Goal: Task Accomplishment & Management: Manage account settings

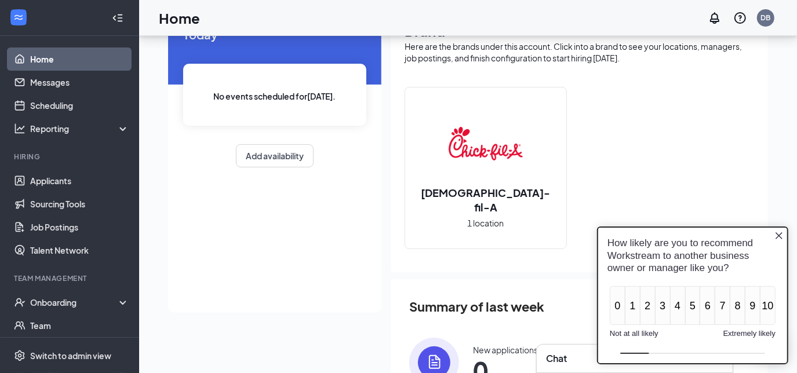
click at [781, 234] on icon "Close button" at bounding box center [778, 235] width 9 height 9
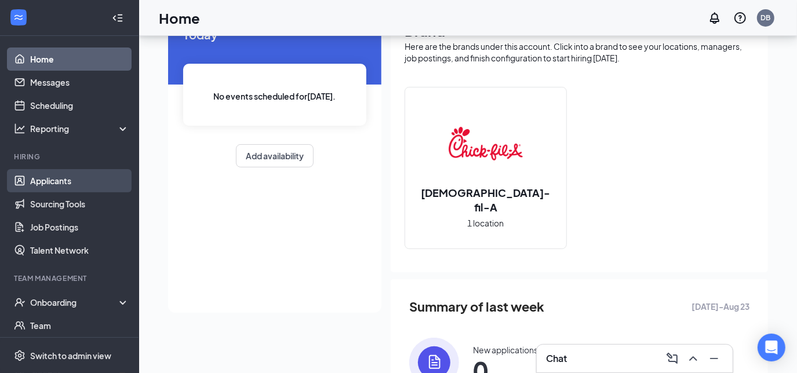
click at [72, 184] on link "Applicants" at bounding box center [79, 180] width 99 height 23
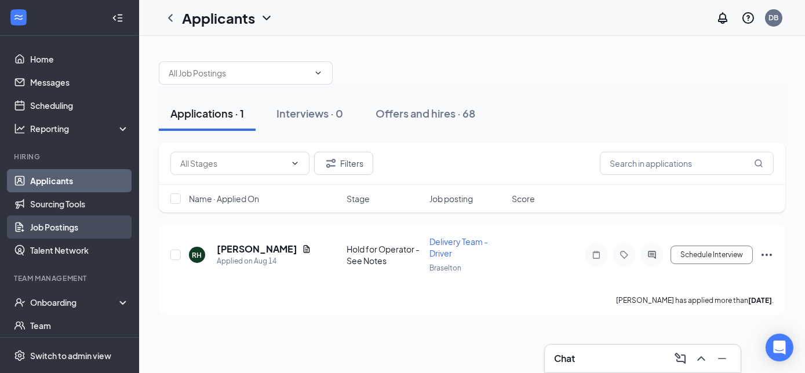
click at [45, 219] on link "Job Postings" at bounding box center [79, 227] width 99 height 23
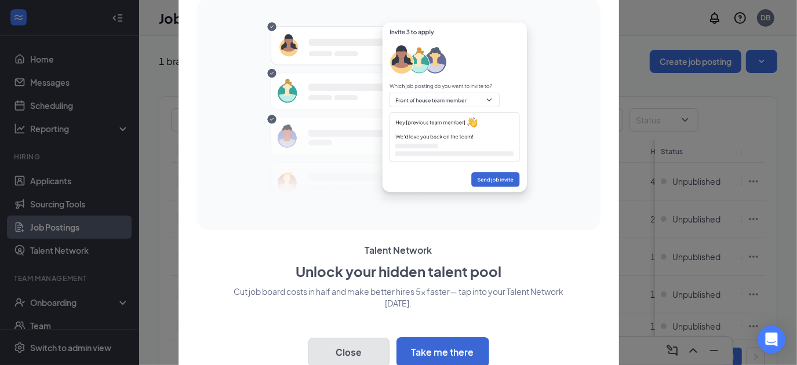
click at [349, 357] on button "Close" at bounding box center [348, 352] width 81 height 29
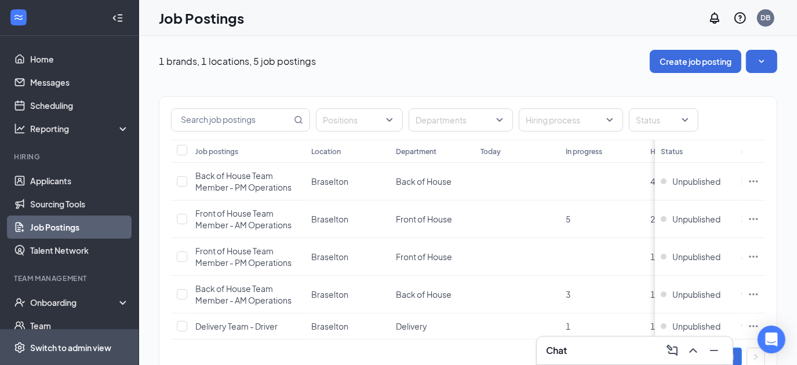
click at [74, 353] on div "Switch to admin view" at bounding box center [70, 348] width 81 height 12
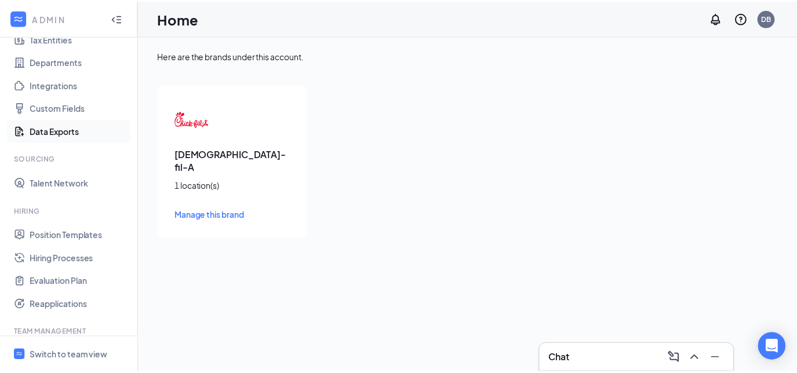
scroll to position [97, 0]
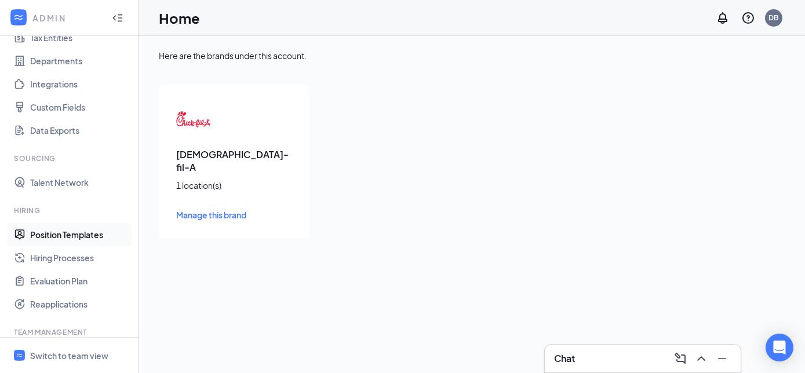
click at [50, 228] on link "Position Templates" at bounding box center [79, 234] width 99 height 23
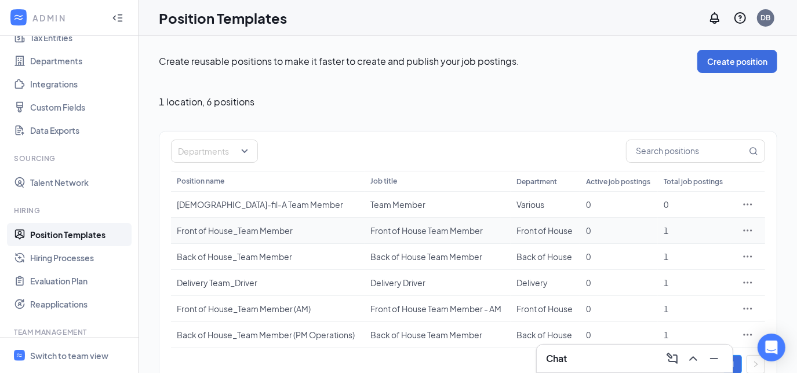
scroll to position [21, 0]
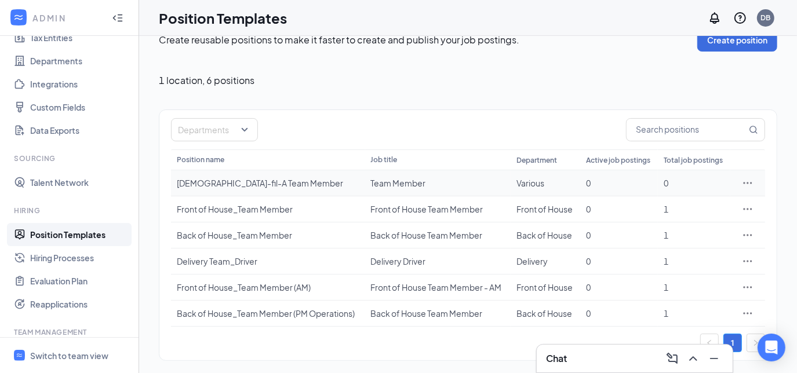
click at [748, 182] on icon "Ellipses" at bounding box center [747, 183] width 9 height 2
click at [655, 202] on span "Edit" at bounding box center [651, 206] width 15 height 10
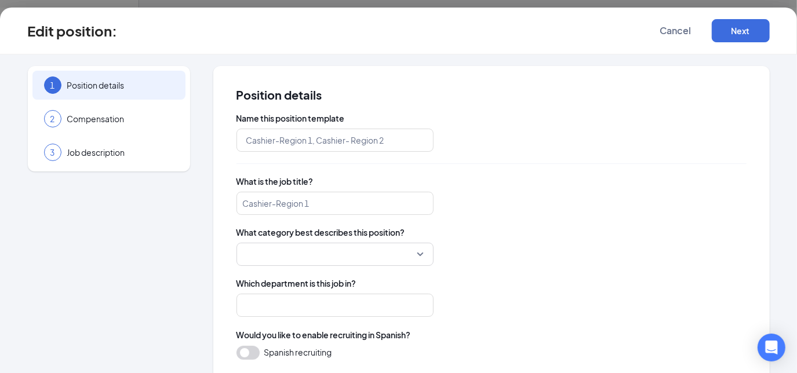
type input "[DEMOGRAPHIC_DATA]-fil-A Team Member"
type input "Team Member"
type input "Various"
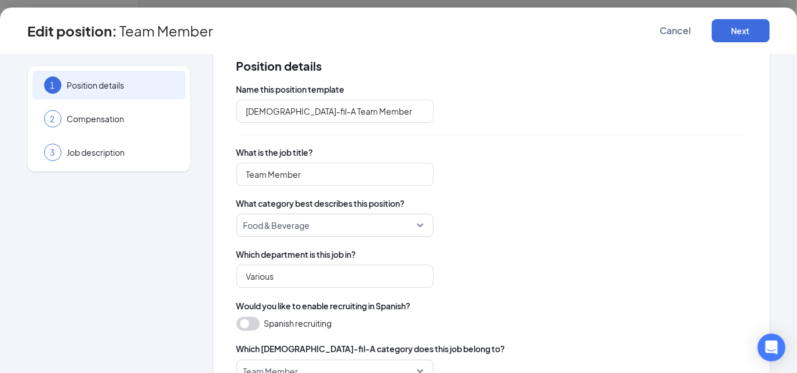
scroll to position [30, 0]
click at [97, 151] on span "Job description" at bounding box center [120, 153] width 107 height 12
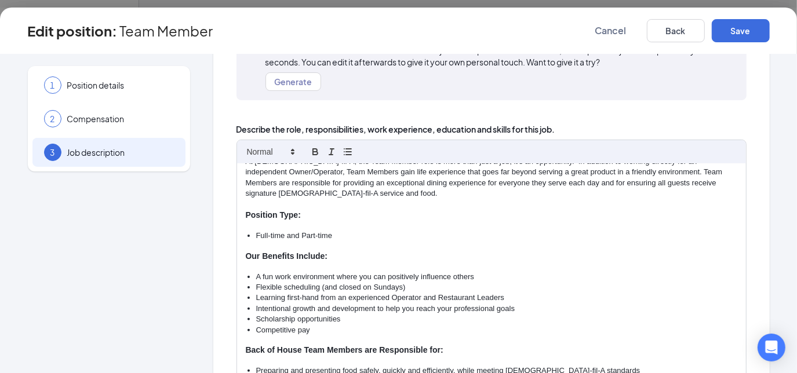
scroll to position [0, 0]
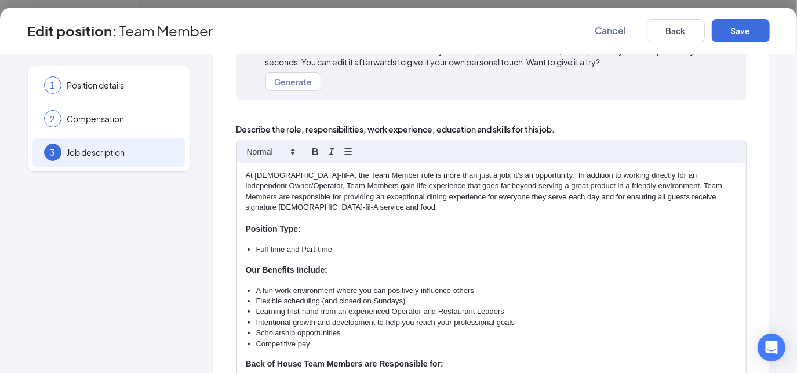
click at [409, 189] on p "At [DEMOGRAPHIC_DATA]-fil-A, the Team Member role is more than just a job; it's…" at bounding box center [491, 191] width 491 height 43
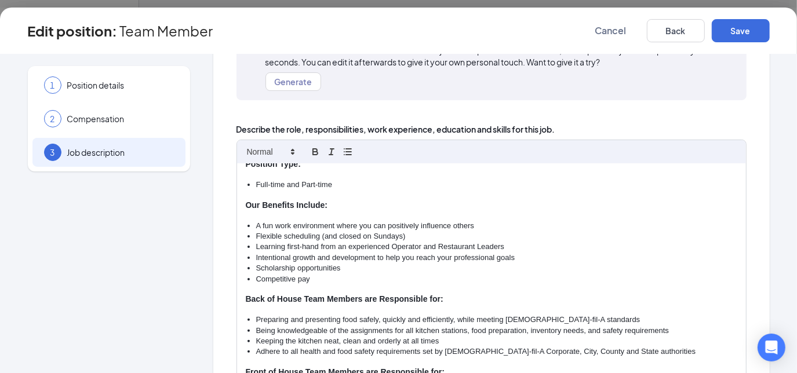
scroll to position [62, 0]
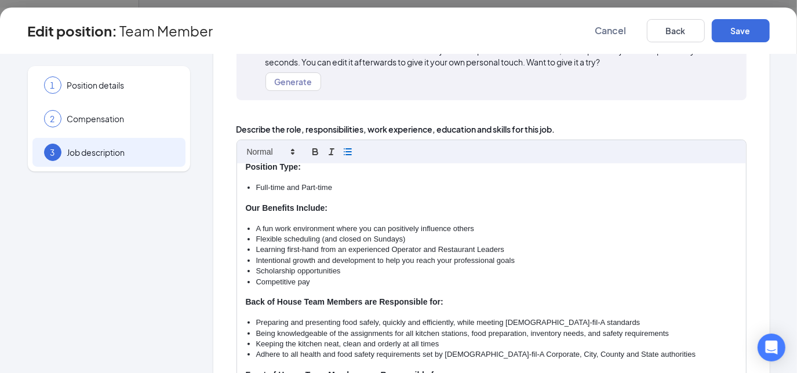
click at [345, 152] on icon "button" at bounding box center [347, 152] width 10 height 10
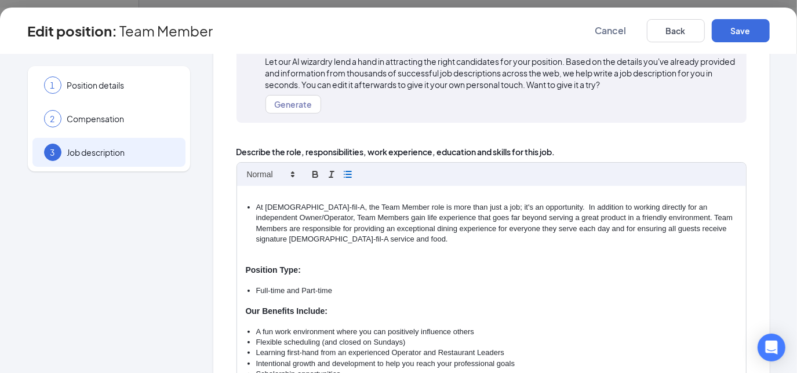
scroll to position [94, 0]
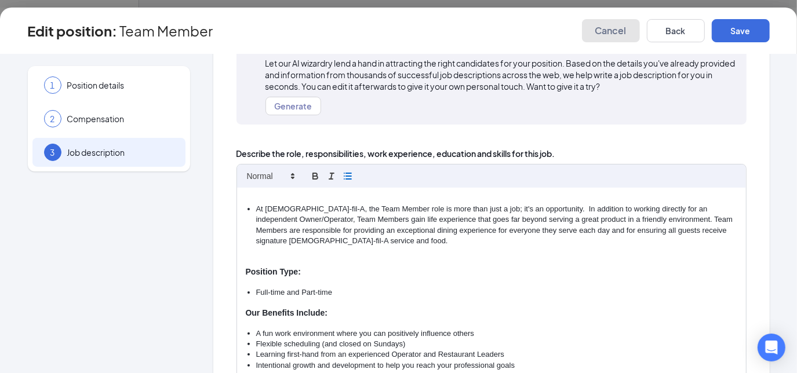
click at [617, 34] on span "Cancel" at bounding box center [610, 31] width 31 height 12
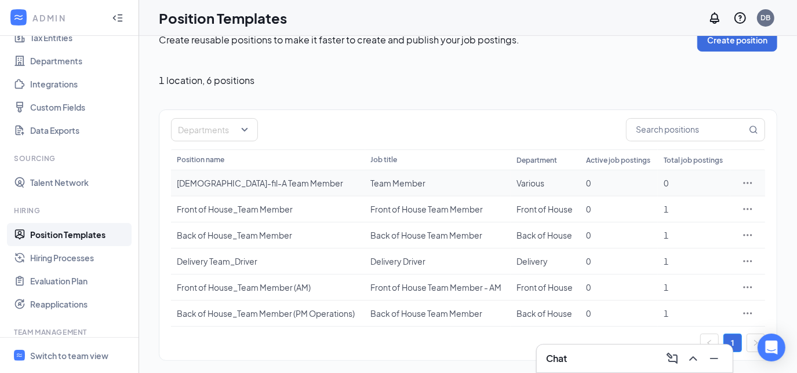
click at [745, 181] on icon "Ellipses" at bounding box center [748, 183] width 12 height 12
click at [654, 201] on span "Edit" at bounding box center [651, 206] width 15 height 10
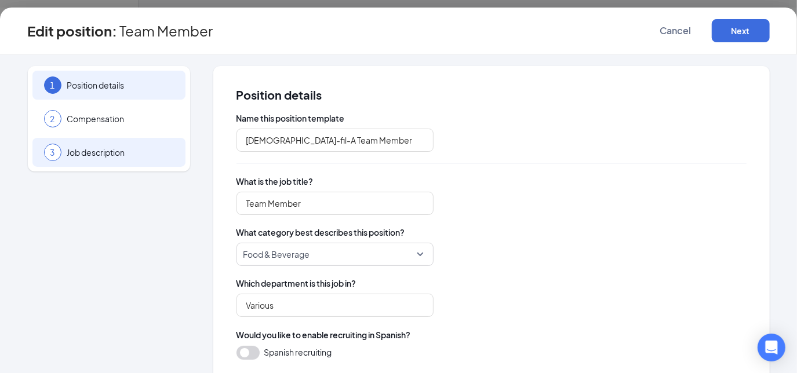
click at [110, 148] on span "Job description" at bounding box center [120, 153] width 107 height 12
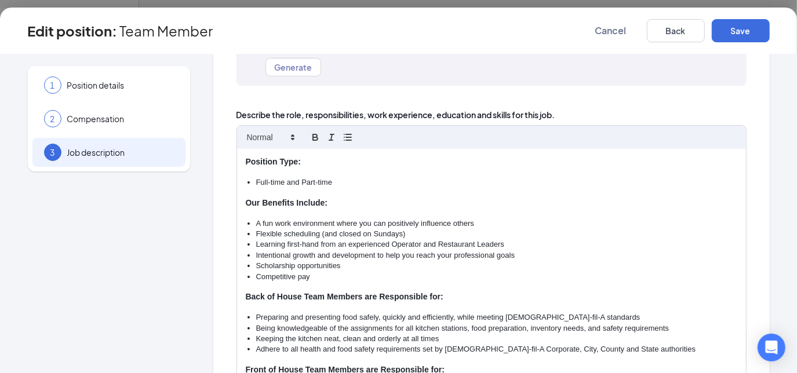
scroll to position [48, 0]
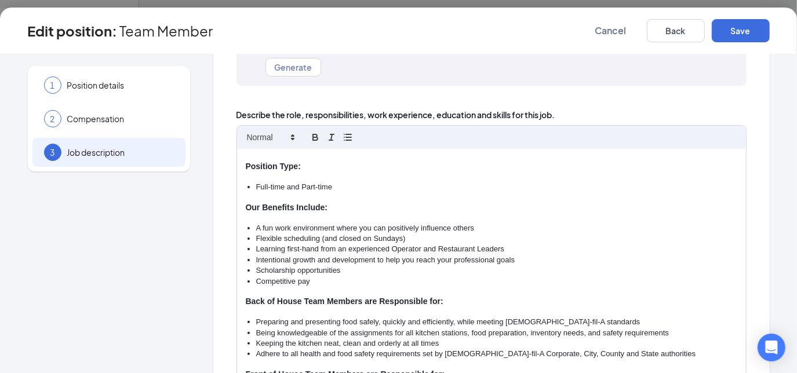
click at [256, 226] on li "A fun work environment where you can positively influence others" at bounding box center [496, 228] width 481 height 10
click at [329, 290] on div "At [DEMOGRAPHIC_DATA]-fil-A, the Team Member role is more than just a job; it's…" at bounding box center [491, 281] width 509 height 265
click at [272, 227] on li "A fun work environment where you can positively influence others" at bounding box center [496, 228] width 481 height 10
click at [277, 265] on li "Scholarship opportunities" at bounding box center [496, 270] width 481 height 10
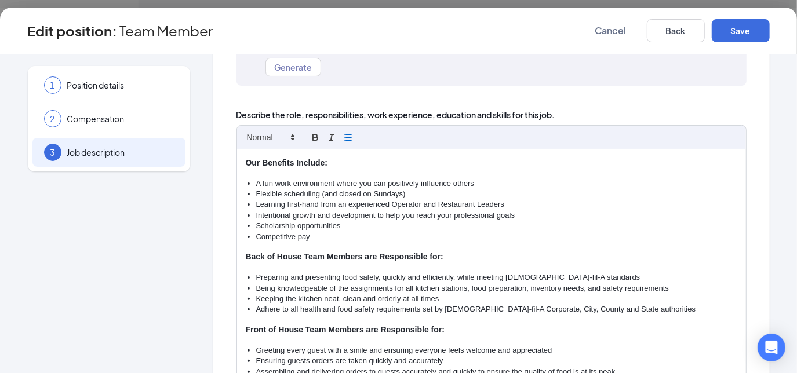
scroll to position [98, 0]
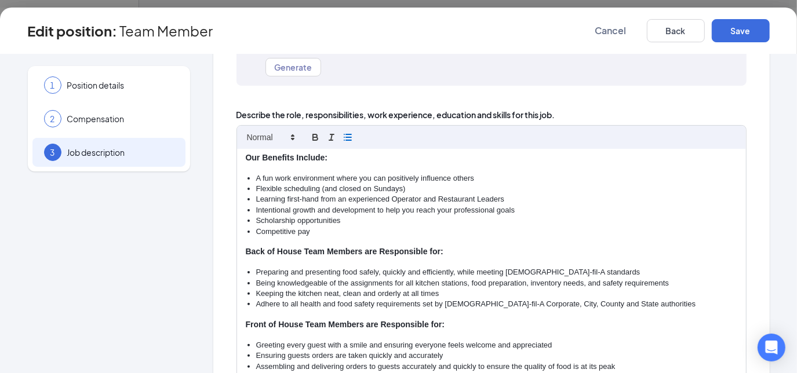
click at [257, 176] on li "A fun work environment where you can positively influence others" at bounding box center [496, 178] width 481 height 10
click at [271, 176] on li "A fun work environment where you can positively influence others" at bounding box center [496, 178] width 481 height 10
click at [446, 205] on li "Intentional growth and development to help you reach your professional goals" at bounding box center [496, 210] width 481 height 10
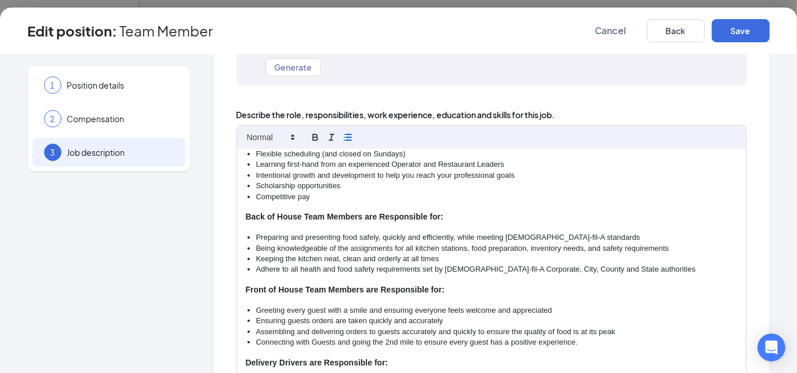
scroll to position [133, 0]
click at [372, 173] on li "Intentional growth and development to help you reach your professional goals" at bounding box center [496, 175] width 481 height 10
click at [488, 196] on li "Competitive pay" at bounding box center [496, 197] width 481 height 10
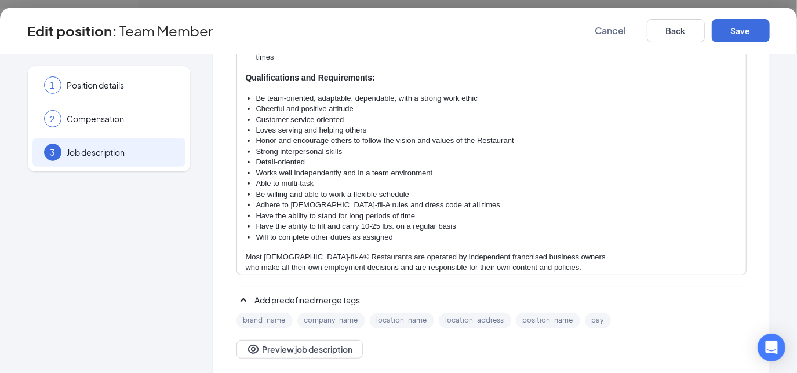
scroll to position [367, 0]
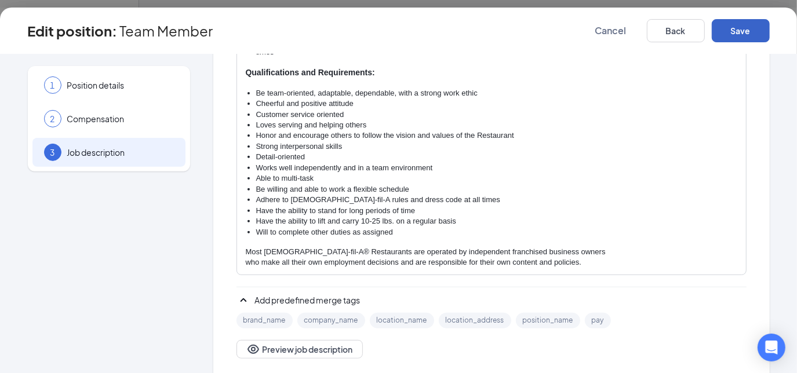
click at [742, 37] on button "Save" at bounding box center [741, 30] width 58 height 23
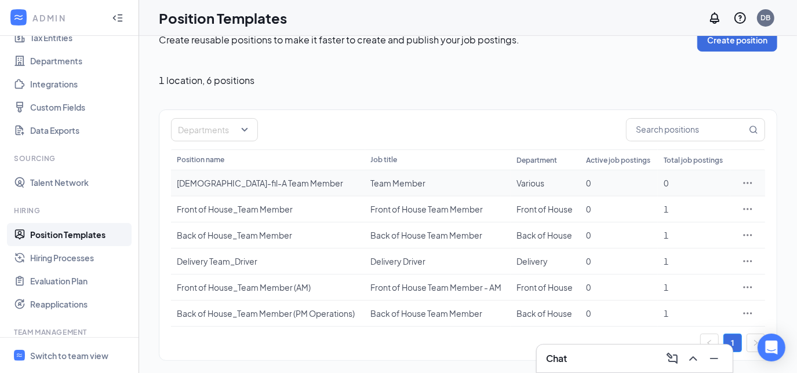
click at [750, 181] on icon "Ellipses" at bounding box center [748, 183] width 12 height 12
click at [652, 207] on span "Edit" at bounding box center [651, 206] width 15 height 10
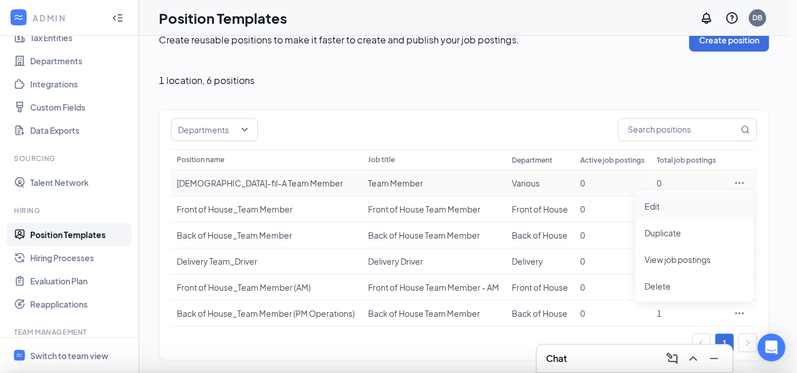
type input "[DEMOGRAPHIC_DATA]-fil-A Team Member"
type input "Team Member"
type input "Various"
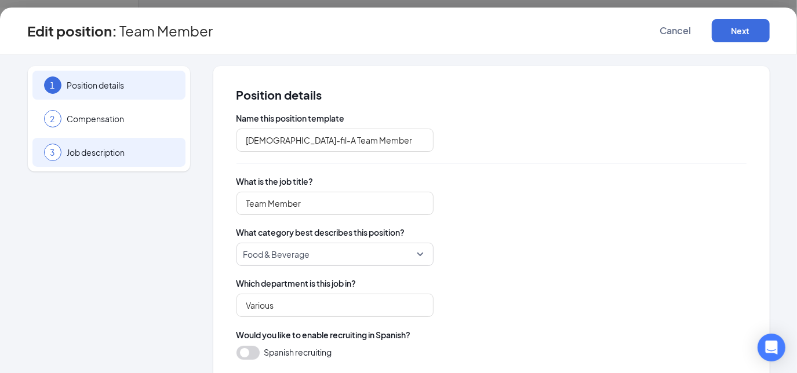
click at [74, 153] on span "Job description" at bounding box center [120, 153] width 107 height 12
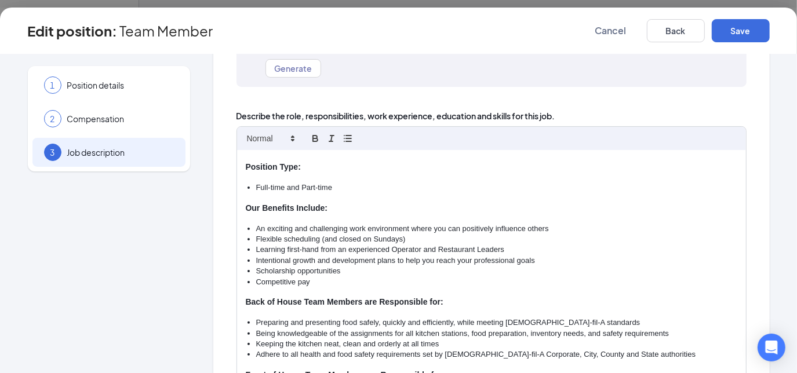
scroll to position [50, 0]
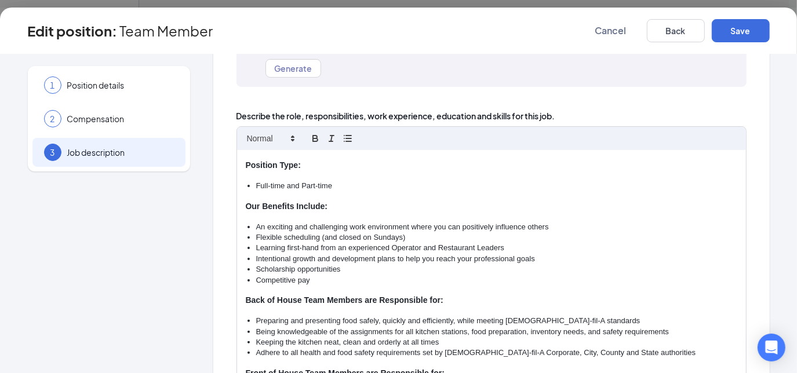
click at [260, 225] on li "An exciting and challenging work environment where you can positively influence…" at bounding box center [496, 227] width 481 height 10
click at [448, 205] on p "Our Benefits Include:" at bounding box center [491, 207] width 491 height 12
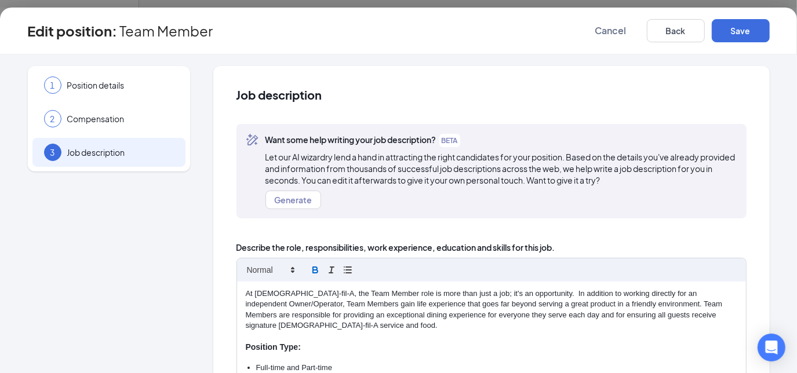
scroll to position [0, 0]
click at [740, 27] on button "Save" at bounding box center [741, 30] width 58 height 23
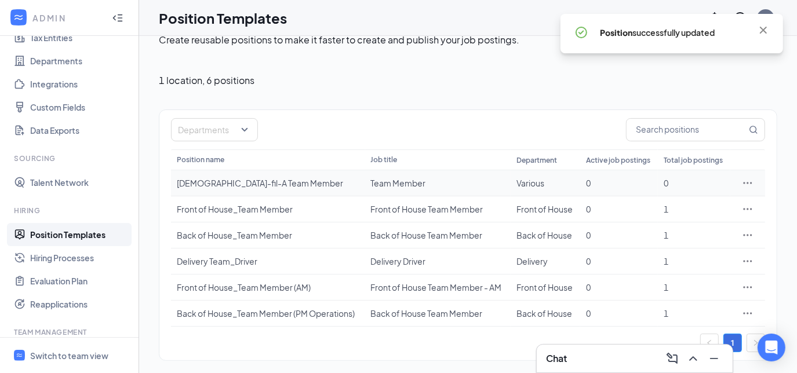
click at [747, 183] on icon "Ellipses" at bounding box center [748, 183] width 12 height 12
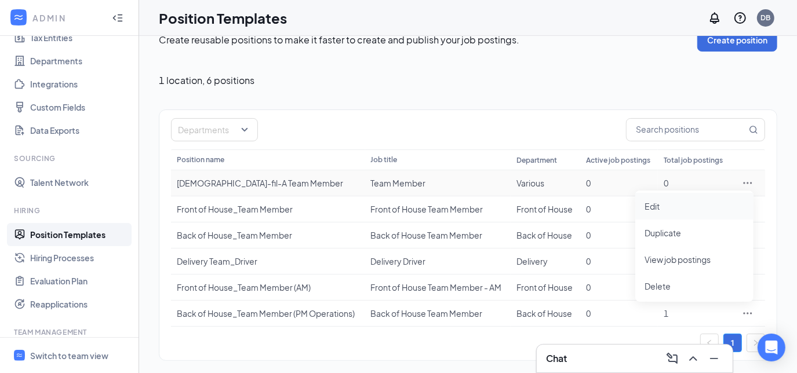
click at [652, 203] on span "Edit" at bounding box center [651, 206] width 15 height 10
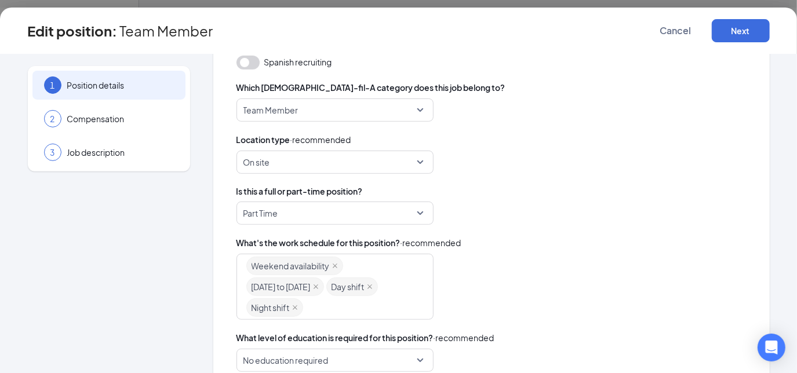
scroll to position [291, 0]
click at [356, 210] on span "Part Time" at bounding box center [329, 213] width 173 height 22
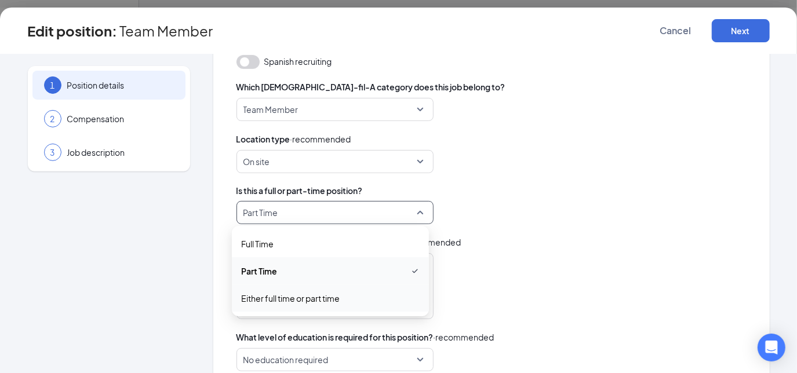
click at [304, 297] on span "Either full time or part time" at bounding box center [290, 298] width 99 height 13
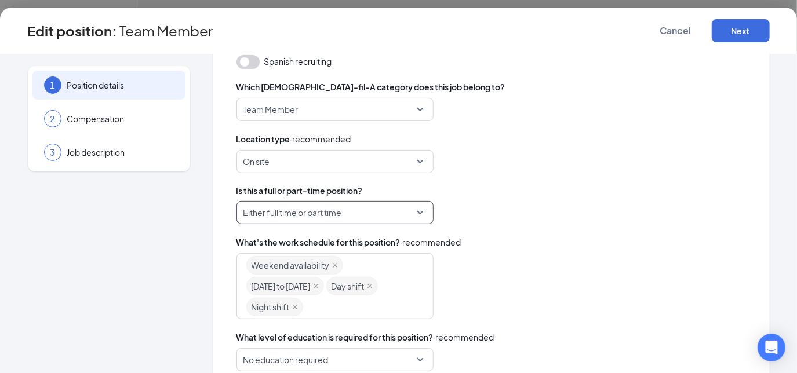
click at [501, 222] on div "either_one Either full time or part time part_time either_one Full Time Part Ti…" at bounding box center [491, 212] width 510 height 23
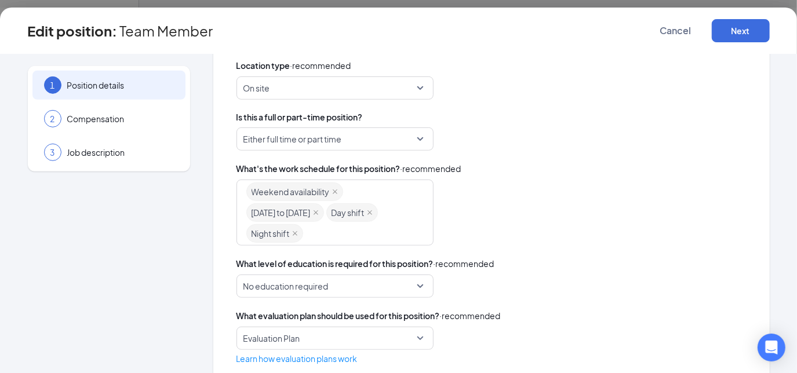
scroll to position [391, 0]
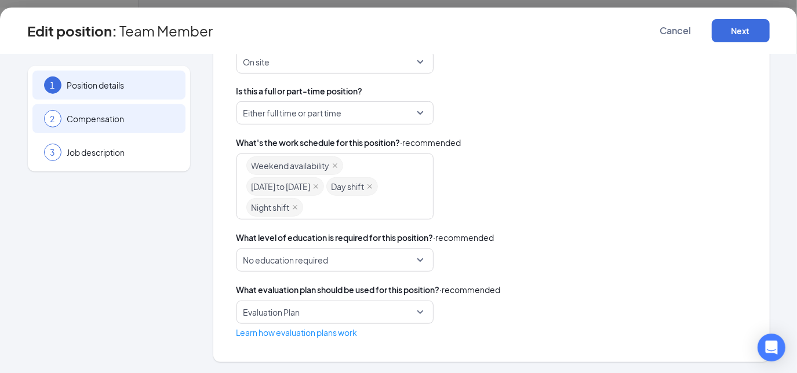
click at [118, 119] on span "Compensation" at bounding box center [120, 119] width 107 height 12
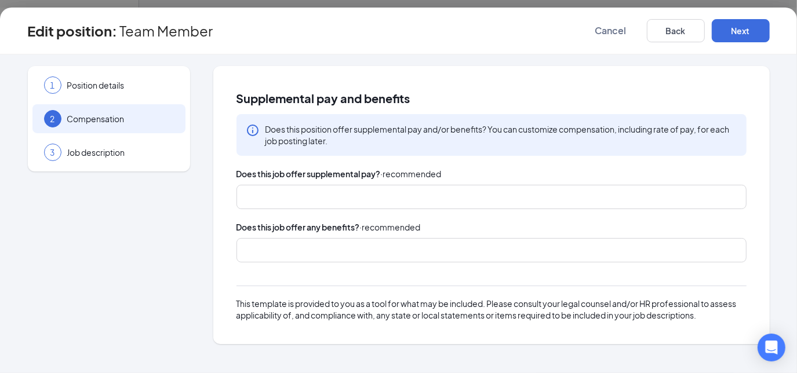
scroll to position [0, 0]
click at [271, 196] on div at bounding box center [485, 197] width 479 height 19
click at [495, 170] on div "Does this job offer supplemental pay? · recommended" at bounding box center [491, 173] width 510 height 13
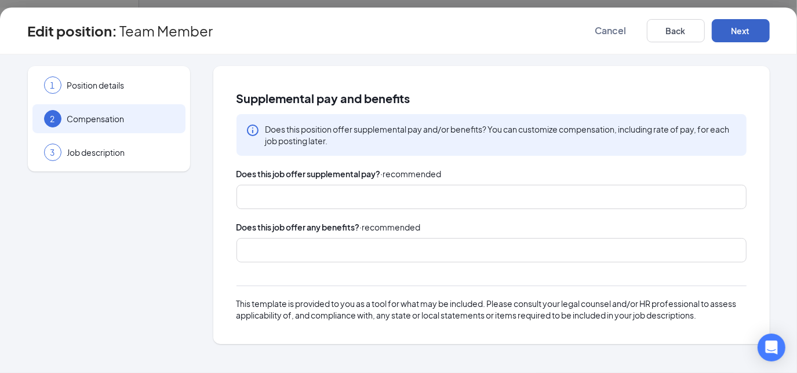
click at [739, 34] on button "Next" at bounding box center [741, 30] width 58 height 23
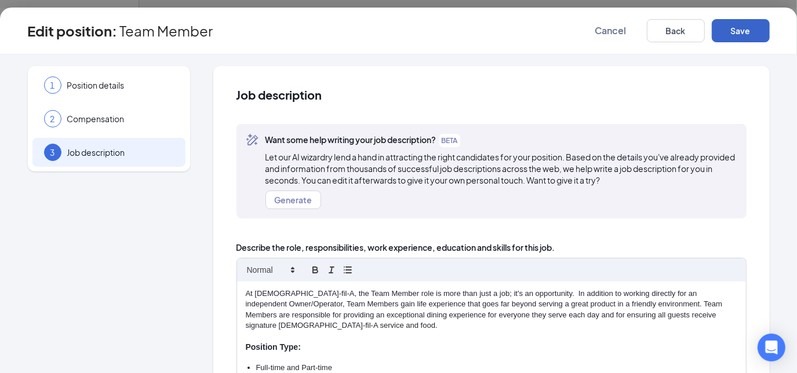
click at [739, 34] on button "Save" at bounding box center [741, 30] width 58 height 23
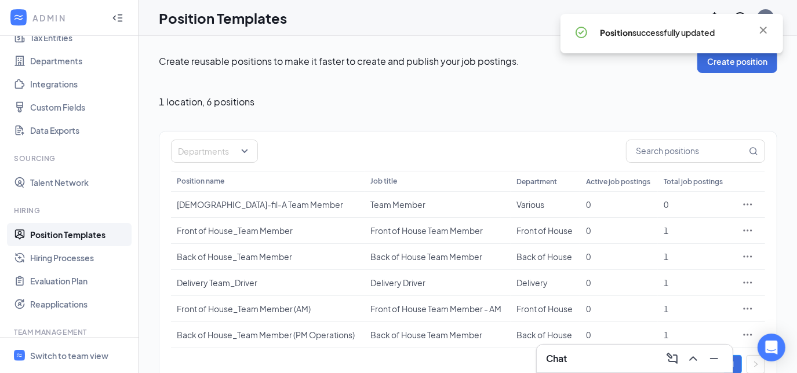
click at [452, 122] on div "Create reusable positions to make it faster to create and publish your job post…" at bounding box center [468, 216] width 618 height 333
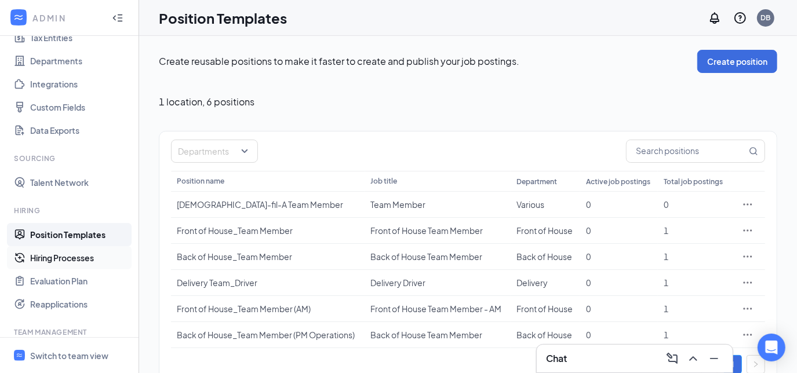
click at [79, 260] on link "Hiring Processes" at bounding box center [79, 257] width 99 height 23
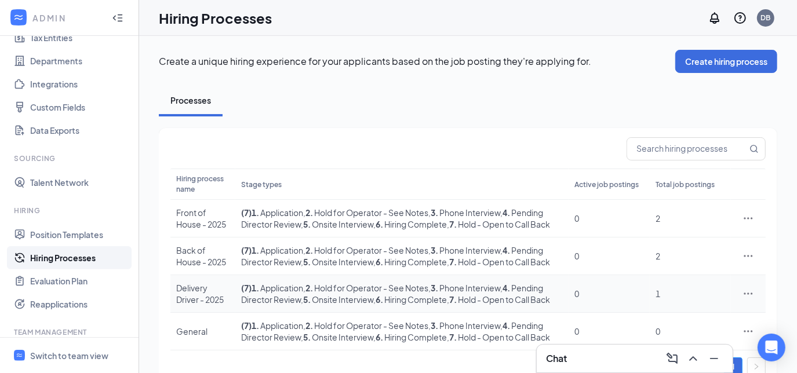
scroll to position [25, 0]
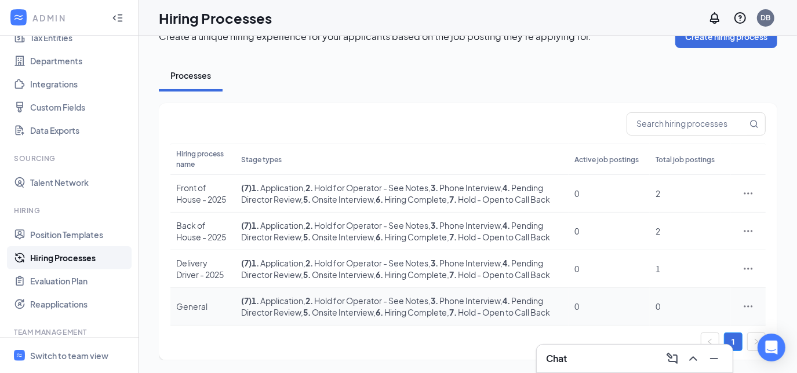
click at [750, 302] on icon "Ellipses" at bounding box center [748, 307] width 12 height 12
click at [659, 200] on span "Edit" at bounding box center [652, 201] width 15 height 10
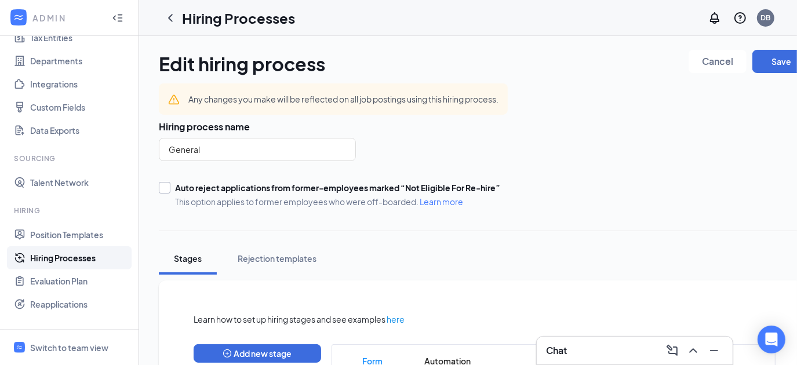
click at [340, 184] on div "Auto reject applications from former-employees marked “Not Eligible For Re-hire”" at bounding box center [337, 188] width 325 height 12
click at [167, 184] on input "Auto reject applications from former-employees marked “Not Eligible For Re-hire…" at bounding box center [163, 186] width 8 height 8
checkbox input "true"
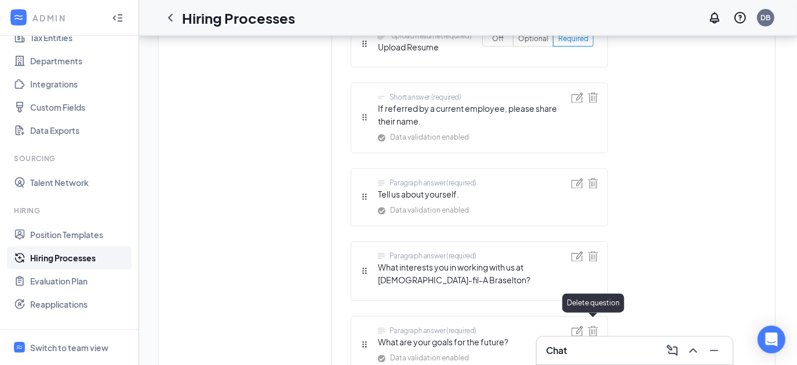
scroll to position [1376, 4]
click at [590, 179] on img at bounding box center [593, 184] width 10 height 10
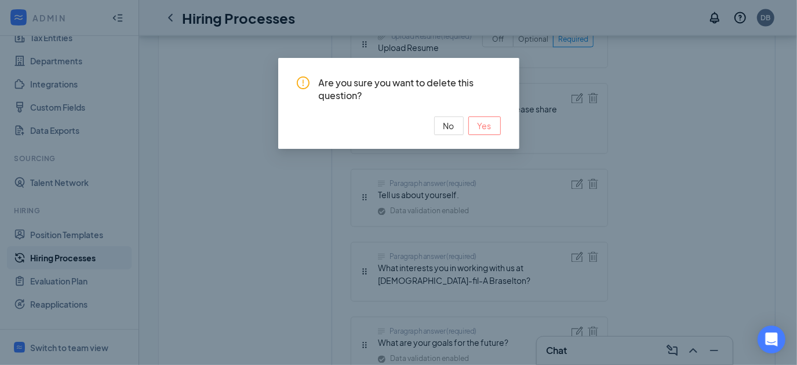
click at [494, 125] on button "Yes" at bounding box center [484, 125] width 32 height 19
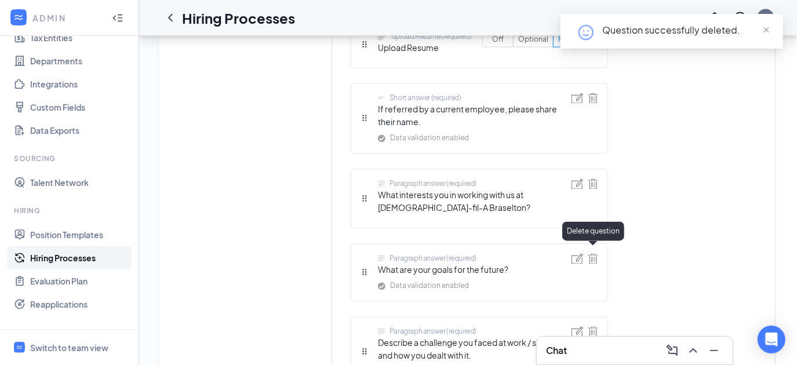
click at [589, 254] on img at bounding box center [593, 259] width 10 height 10
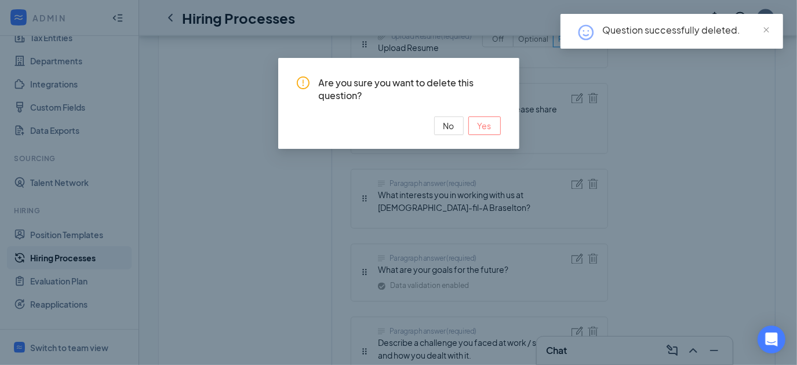
click at [488, 126] on span "Yes" at bounding box center [484, 125] width 14 height 13
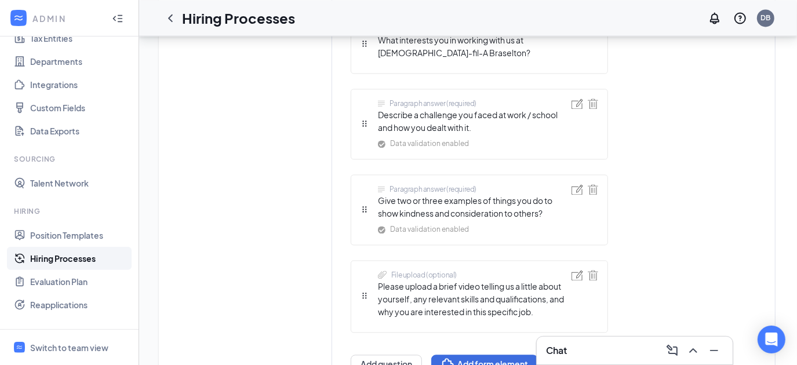
scroll to position [1606, 4]
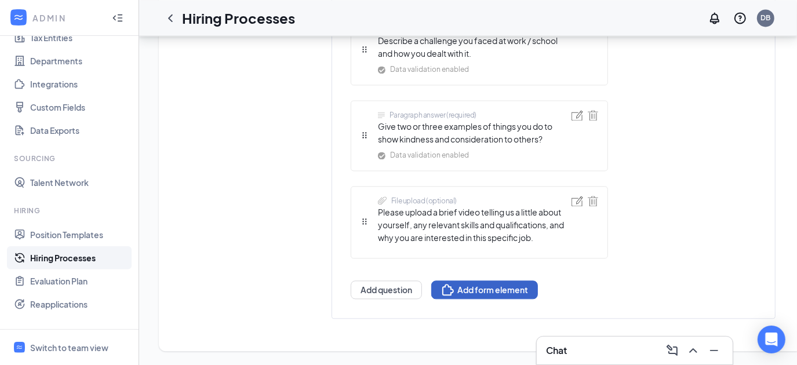
click at [459, 280] on button "Add form element" at bounding box center [484, 289] width 107 height 19
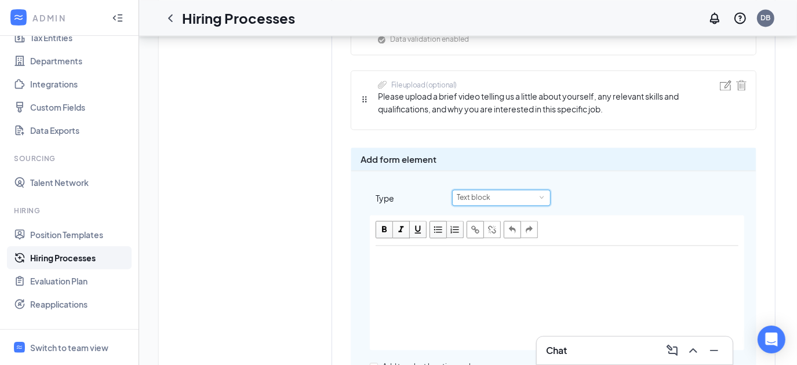
click at [528, 194] on div "Text block" at bounding box center [501, 197] width 89 height 15
click at [408, 275] on div "Edit text" at bounding box center [556, 298] width 373 height 104
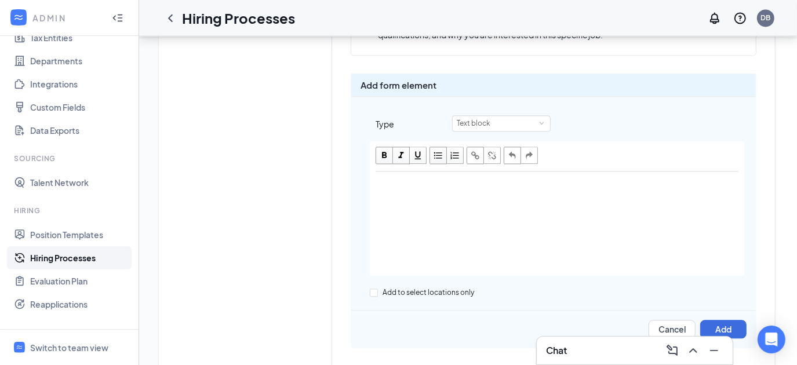
scroll to position [1686, 4]
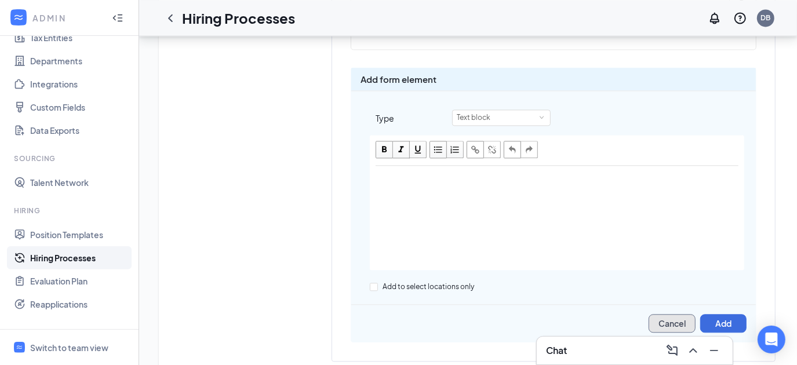
click at [660, 314] on button "Cancel" at bounding box center [671, 323] width 47 height 19
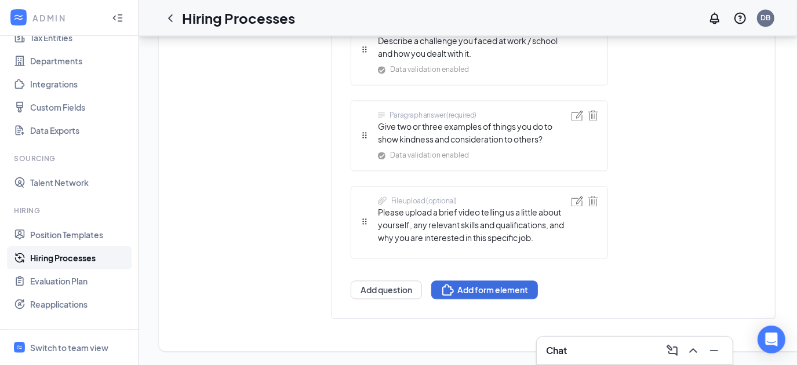
scroll to position [1606, 4]
click at [380, 282] on button "Add question" at bounding box center [386, 289] width 71 height 19
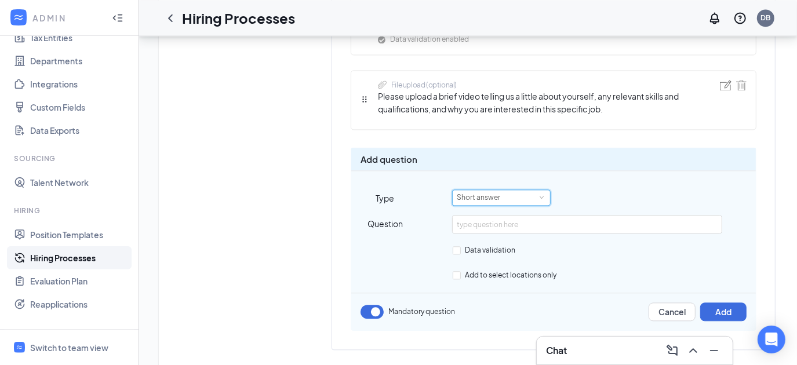
click at [469, 192] on div "Short answer" at bounding box center [483, 197] width 52 height 15
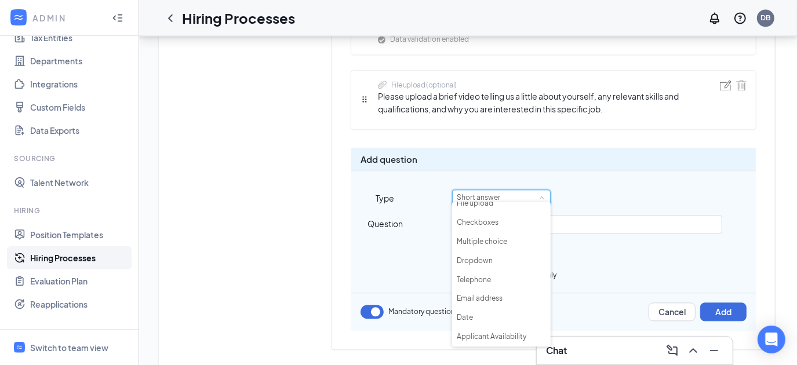
scroll to position [64, 0]
click at [476, 242] on li "Multiple choice" at bounding box center [501, 242] width 99 height 19
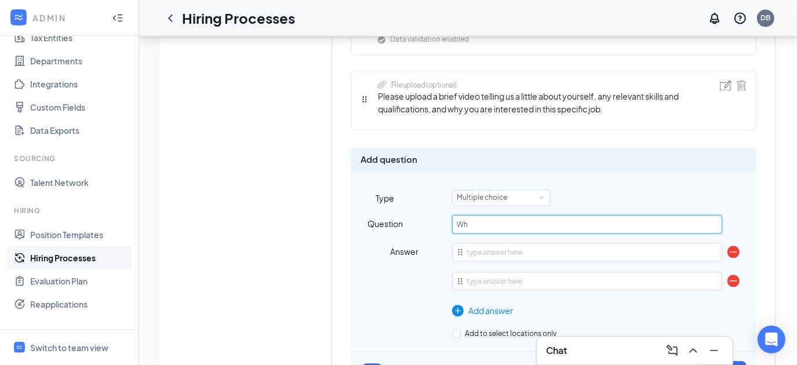
type input "W"
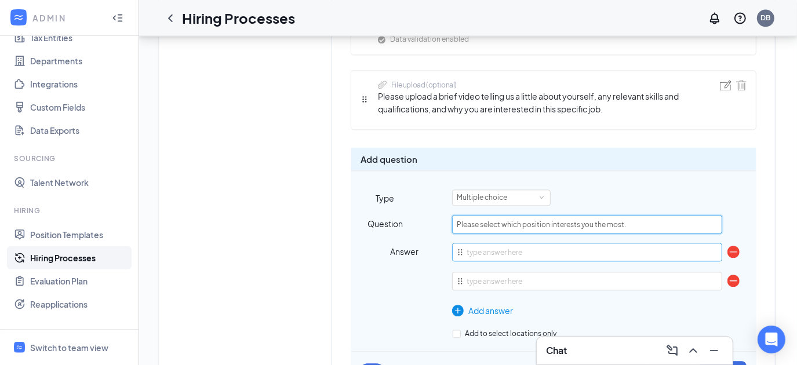
type input "Please select which position interests you the most."
click at [512, 243] on input "text" at bounding box center [586, 252] width 269 height 19
type input "Front of House (Guest Facing)"
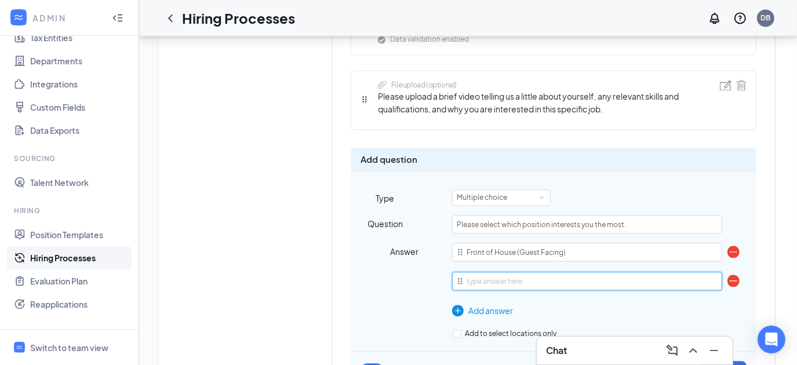
click at [511, 278] on input "text" at bounding box center [586, 281] width 269 height 19
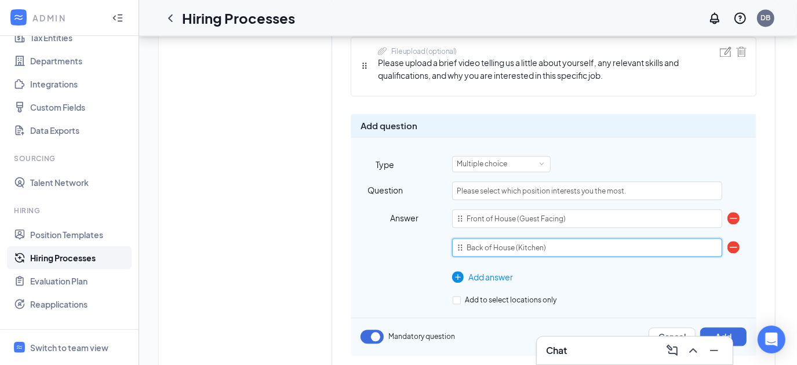
scroll to position [1644, 4]
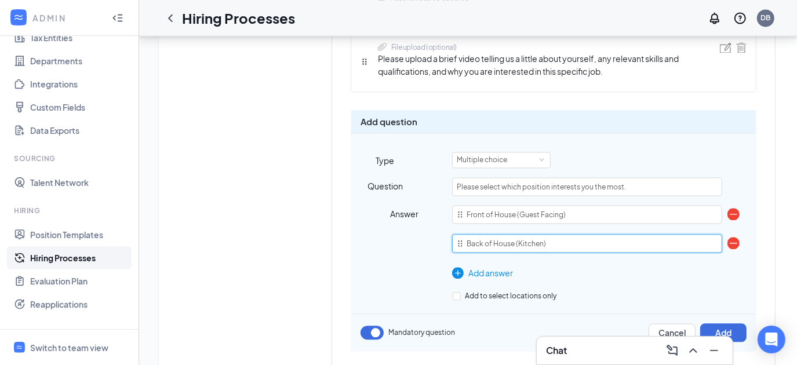
type input "Back of House (Kitchen)"
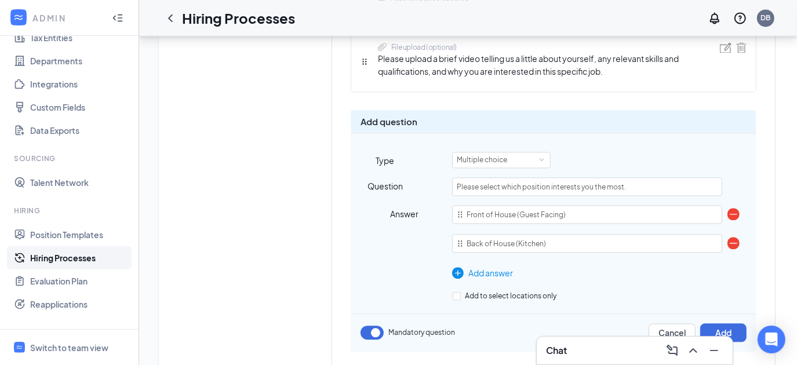
click at [476, 267] on div "Add answer" at bounding box center [586, 273] width 269 height 13
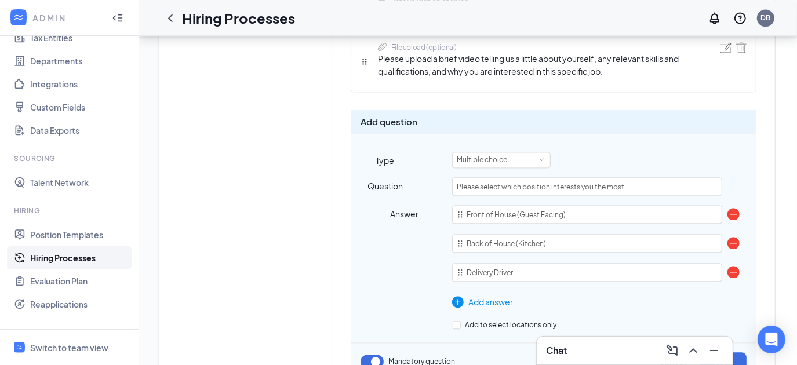
type input "Delivery Driver"
click at [455, 296] on img at bounding box center [458, 302] width 12 height 12
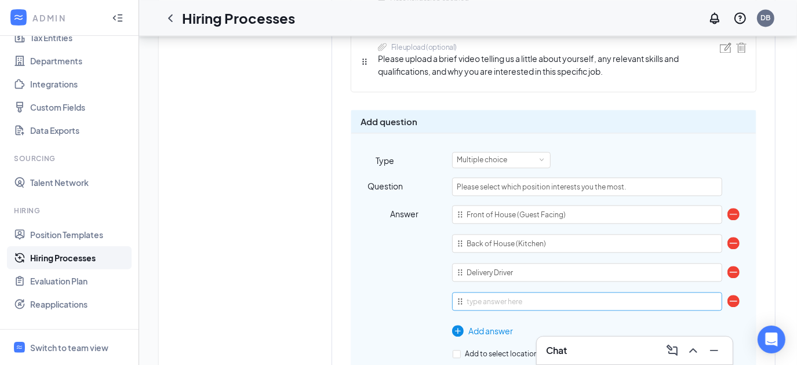
click at [466, 293] on input "text" at bounding box center [586, 301] width 269 height 19
type input "Any Opening"
click at [384, 286] on div "Answer" at bounding box center [384, 271] width 67 height 132
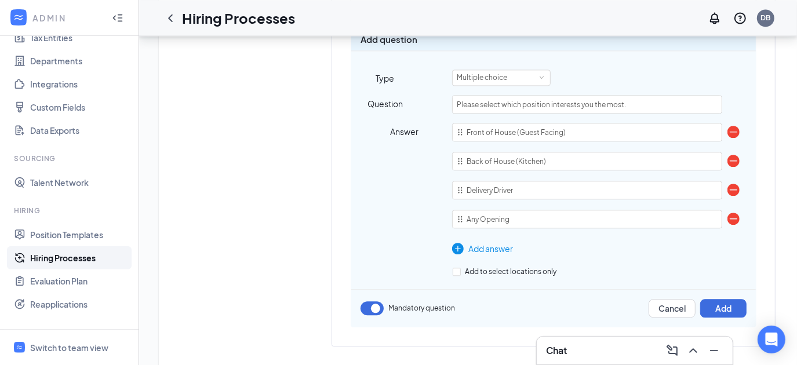
scroll to position [1726, 4]
drag, startPoint x: 454, startPoint y: 127, endPoint x: 454, endPoint y: 162, distance: 34.2
click at [454, 162] on div "Front of House (Guest Facing) Back of House (Kitchen) Delivery Driver Any Openi…" at bounding box center [586, 178] width 269 height 110
type input "Back of House (Kitchen)"
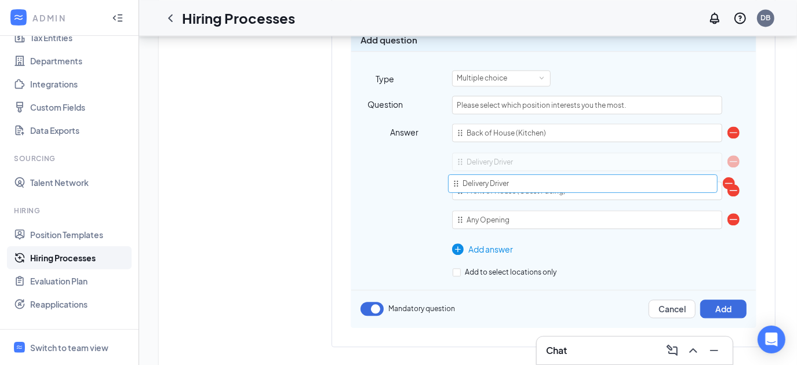
drag, startPoint x: 454, startPoint y: 181, endPoint x: 453, endPoint y: 149, distance: 32.5
click at [453, 149] on div "Back of House (Kitchen) Front of House (Guest Facing) Delivery Driver Any Openi…" at bounding box center [586, 178] width 269 height 110
type input "Delivery Driver"
type input "Front of House (Guest Facing)"
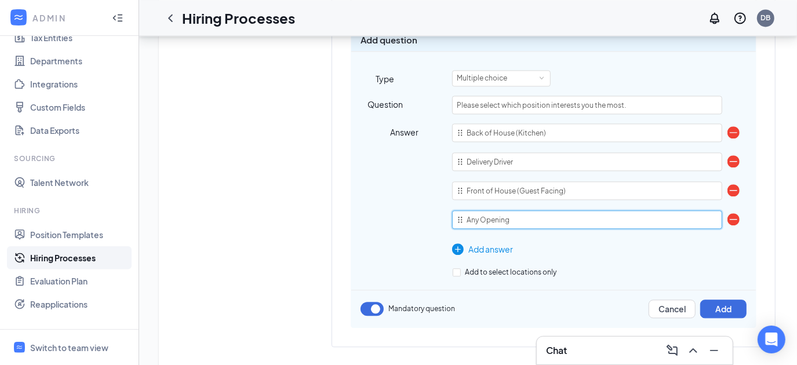
click at [521, 210] on input "Any Opening" at bounding box center [586, 219] width 269 height 19
type input "Any Opening"
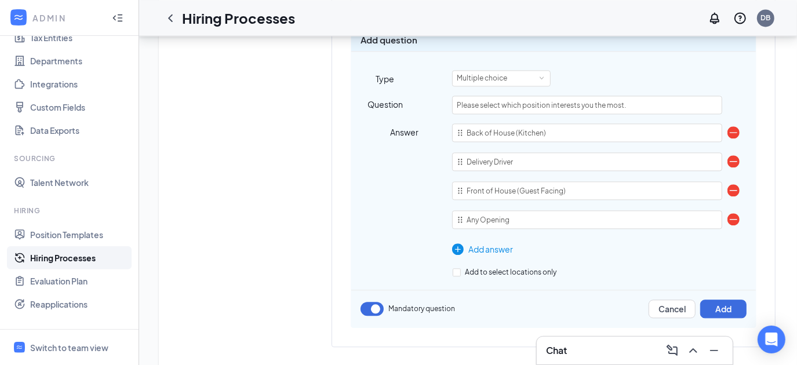
click at [555, 232] on div "Back of House (Kitchen) Delivery Driver Front of House (Guest Facing) Any Openi…" at bounding box center [586, 189] width 269 height 132
click at [713, 300] on button "Add" at bounding box center [723, 309] width 46 height 19
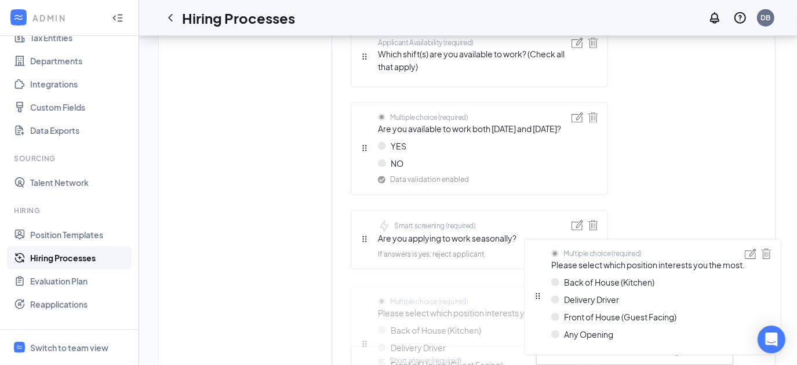
scroll to position [1050, 4]
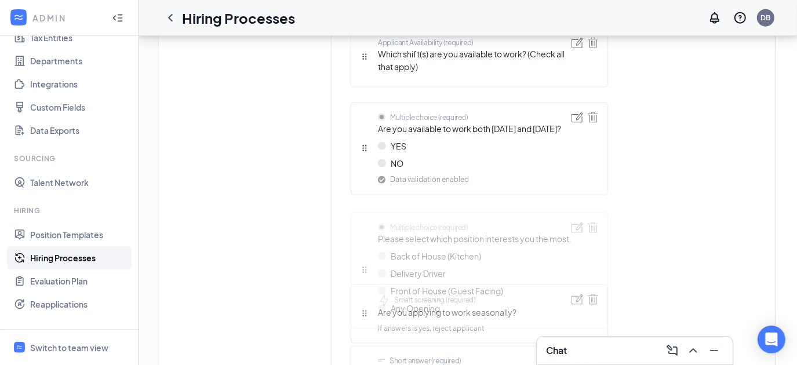
drag, startPoint x: 358, startPoint y: 210, endPoint x: 389, endPoint y: 245, distance: 46.8
click at [389, 245] on div "Short answer (required) First name Short answer (required) Last name Telephone …" at bounding box center [479, 161] width 257 height 1650
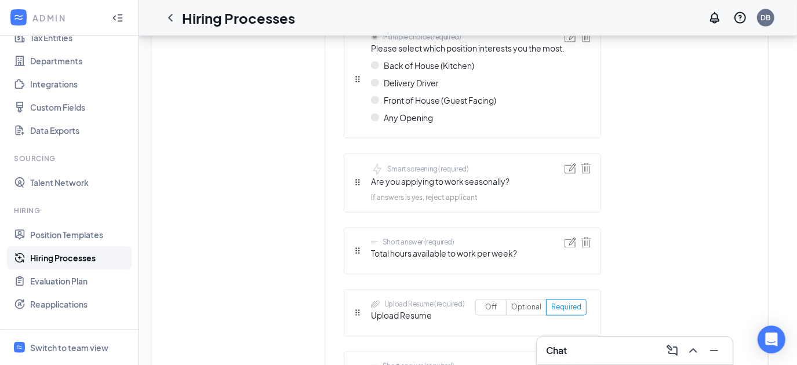
scroll to position [1239, 8]
click at [564, 173] on img at bounding box center [570, 168] width 12 height 10
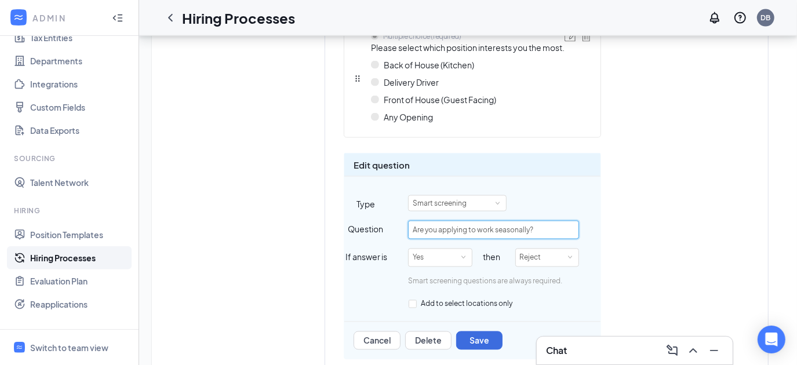
drag, startPoint x: 536, startPoint y: 236, endPoint x: 366, endPoint y: 257, distance: 171.0
click at [366, 257] on div "Edit question Type Smart screening Question Are you applying to work seasonally…" at bounding box center [472, 256] width 257 height 207
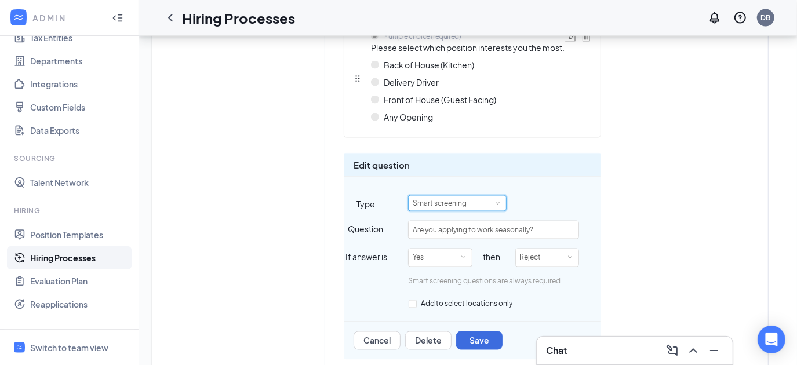
click at [464, 211] on div "Smart screening" at bounding box center [444, 203] width 62 height 15
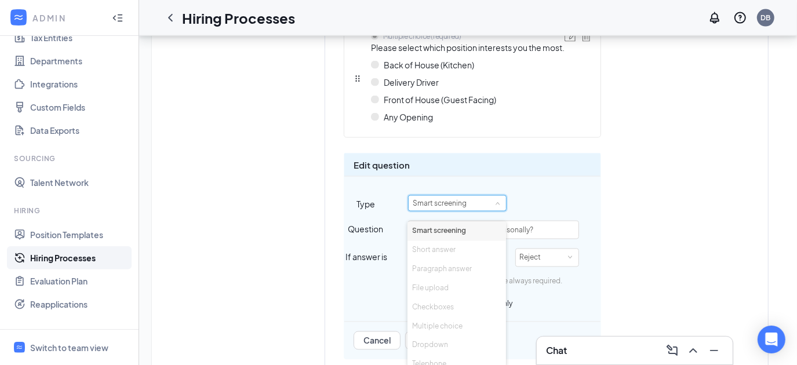
click at [548, 210] on div "Smart screening" at bounding box center [504, 203] width 192 height 16
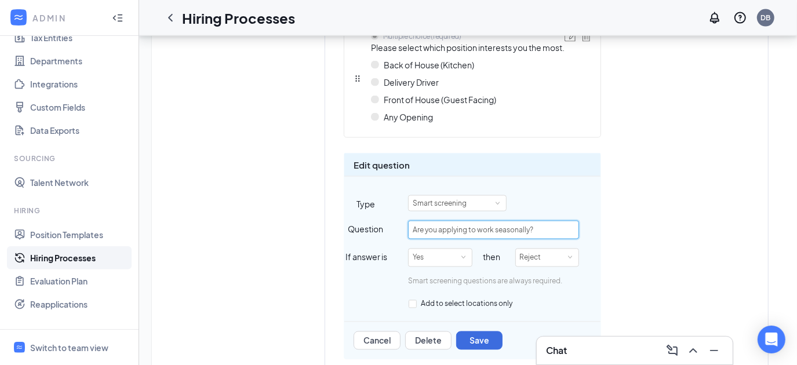
drag, startPoint x: 535, startPoint y: 239, endPoint x: 284, endPoint y: 261, distance: 252.4
click at [284, 261] on div "Add new stage 1 Application Application form stage 2 Hold for Operator - See No…" at bounding box center [478, 34] width 582 height 1858
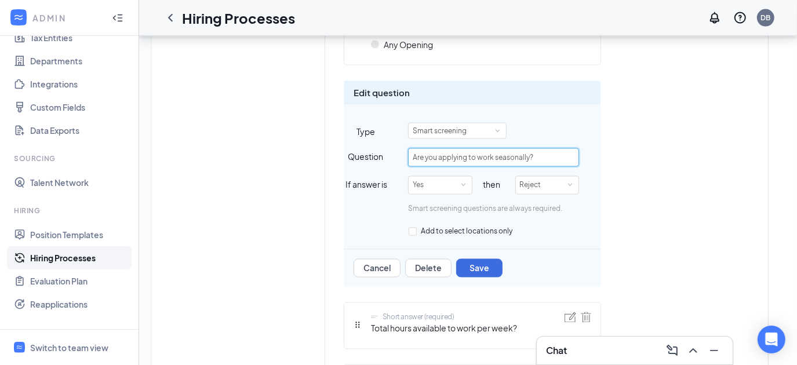
scroll to position [1315, 8]
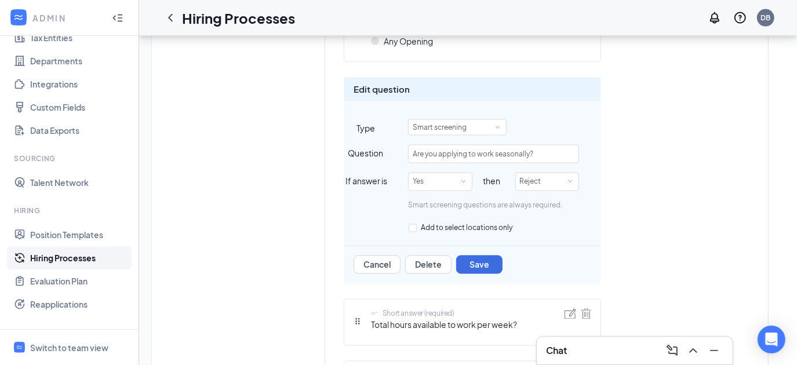
click at [361, 273] on button "Cancel" at bounding box center [376, 265] width 47 height 19
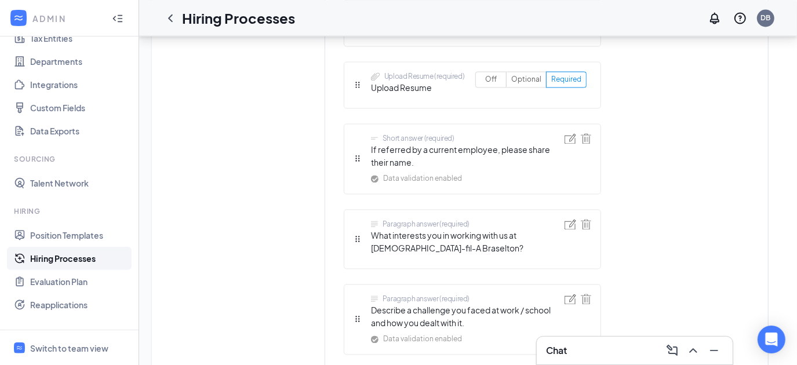
scroll to position [1750, 8]
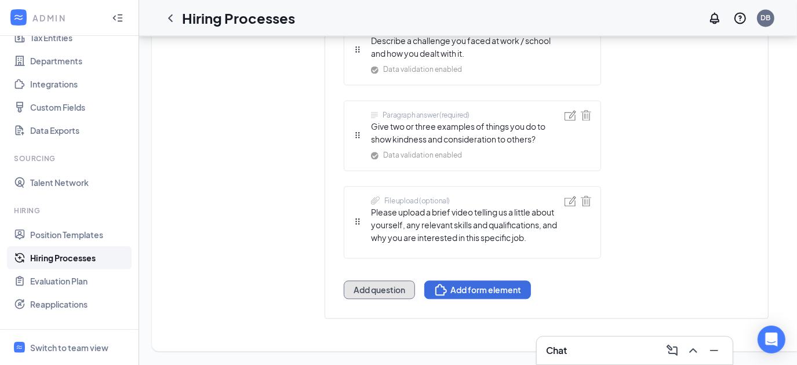
click at [385, 280] on button "Add question" at bounding box center [379, 289] width 71 height 19
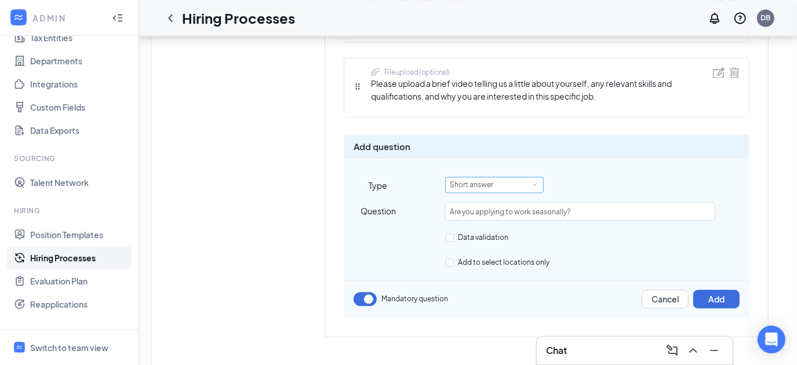
type input "Are you applying to work seasonally?"
click at [532, 183] on span at bounding box center [534, 185] width 5 height 5
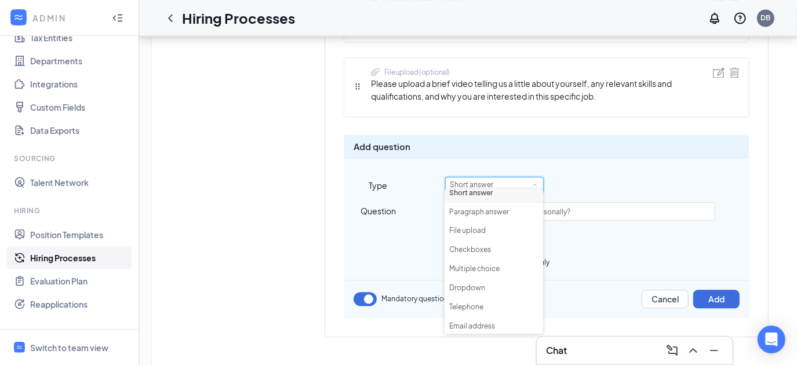
scroll to position [24, 0]
click at [583, 255] on div "Add to select locations only" at bounding box center [580, 261] width 269 height 13
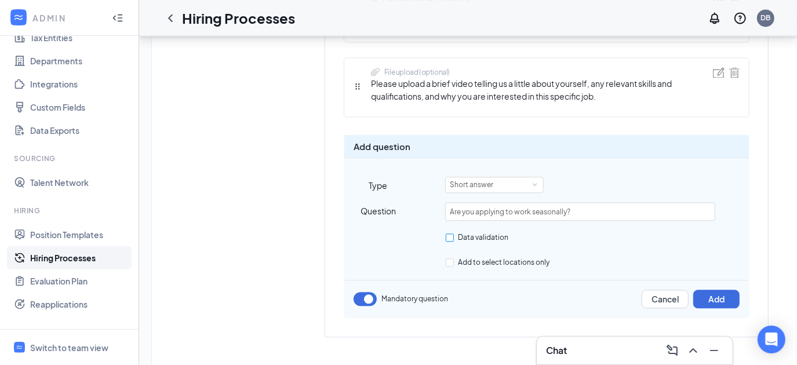
click at [446, 234] on input "Data validation" at bounding box center [450, 238] width 8 height 8
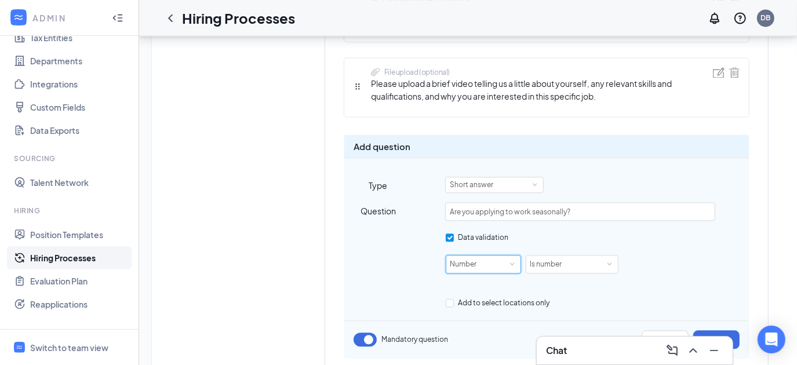
click at [499, 257] on div "Number" at bounding box center [483, 264] width 66 height 17
click at [601, 238] on div "Data validation Number Is number" at bounding box center [580, 257] width 269 height 54
click at [446, 234] on input "Data validation" at bounding box center [450, 238] width 8 height 8
checkbox input "false"
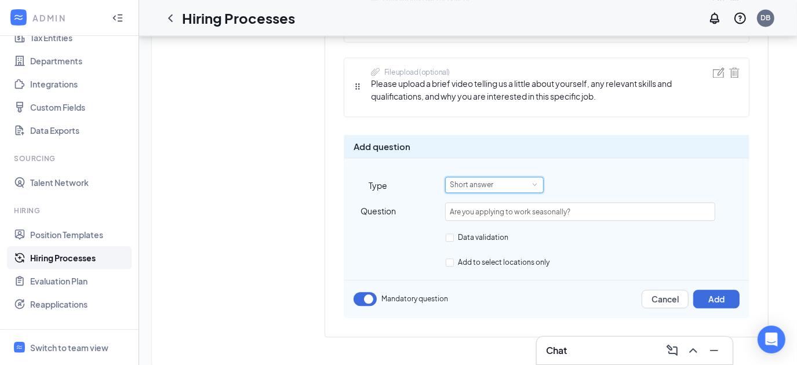
click at [501, 177] on div "Short answer" at bounding box center [494, 184] width 89 height 15
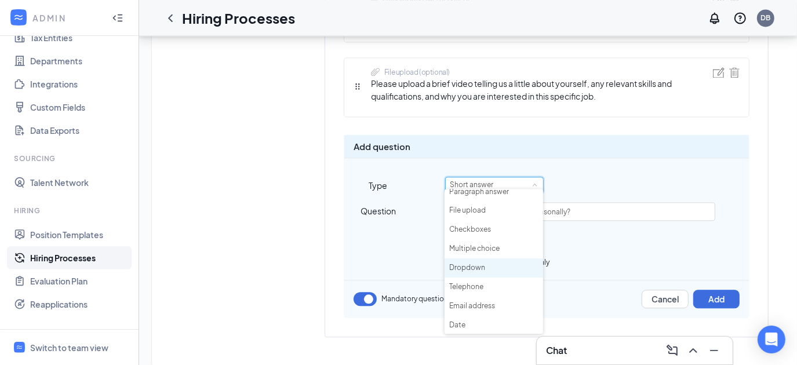
scroll to position [46, 0]
click at [483, 249] on li "Multiple choice" at bounding box center [493, 247] width 99 height 19
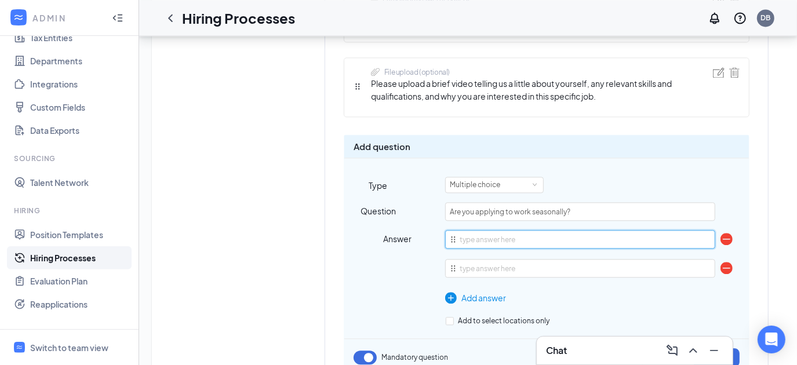
click at [460, 238] on input "text" at bounding box center [579, 239] width 269 height 19
type input "Yes"
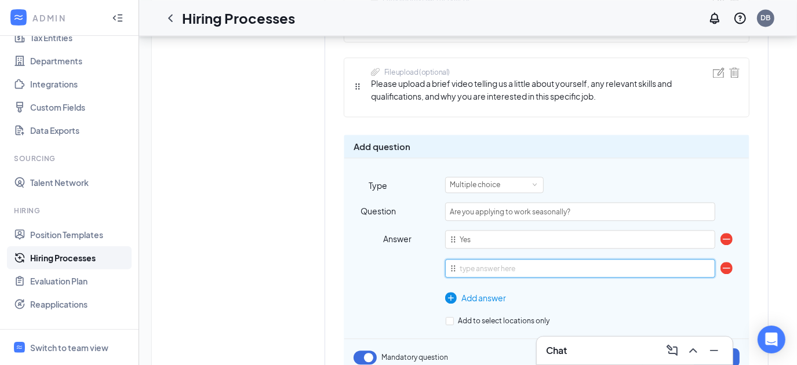
click at [459, 259] on input "text" at bounding box center [579, 268] width 269 height 19
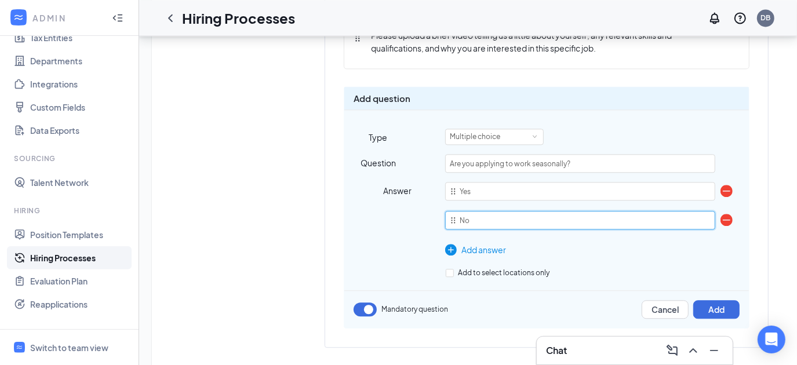
scroll to position [1801, 8]
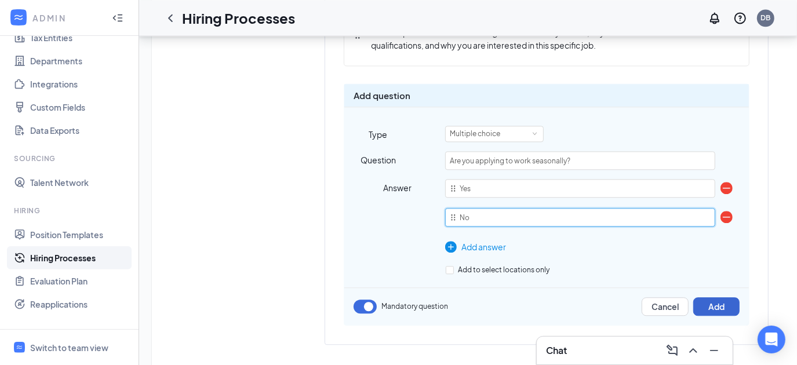
type input "No"
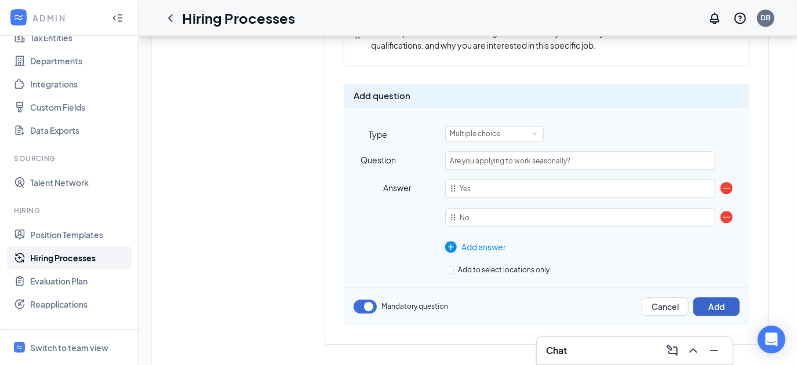
click at [706, 297] on button "Add" at bounding box center [716, 306] width 46 height 19
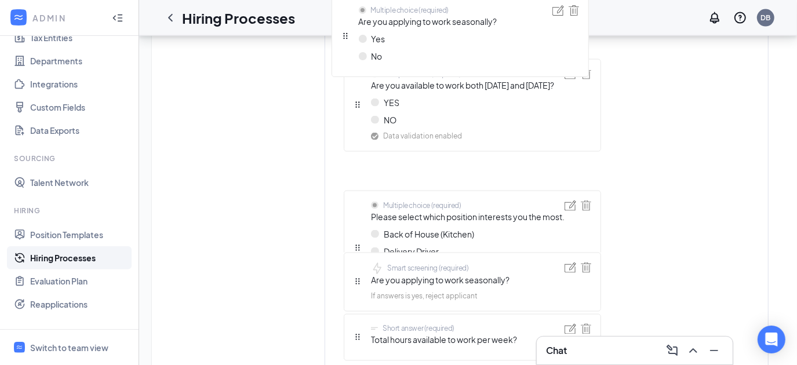
scroll to position [1205, 8]
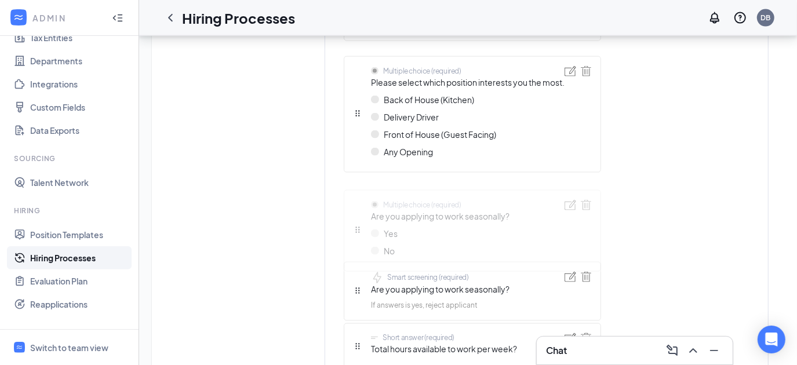
drag, startPoint x: 349, startPoint y: 255, endPoint x: 343, endPoint y: 223, distance: 32.5
click at [344, 223] on div "Short answer (required) First name Short answer (required) Last name Telephone …" at bounding box center [472, 55] width 257 height 1746
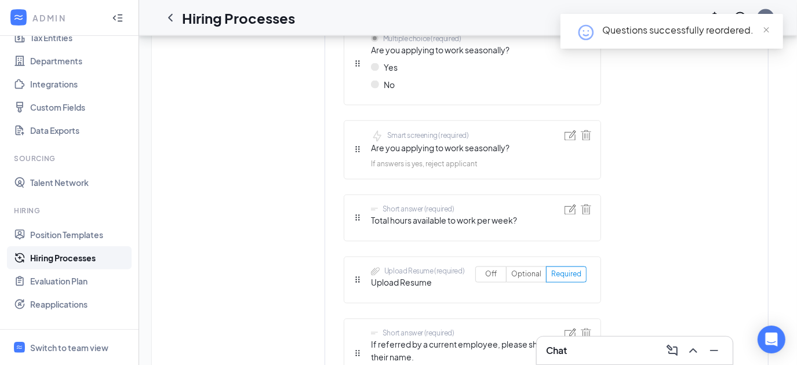
scroll to position [1370, 8]
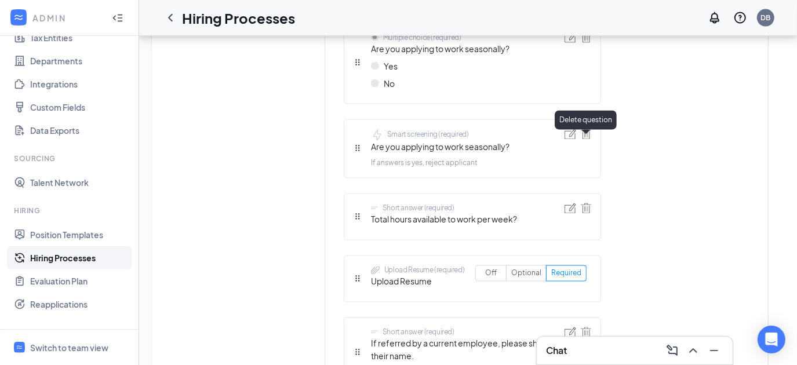
click at [581, 140] on img at bounding box center [586, 134] width 10 height 10
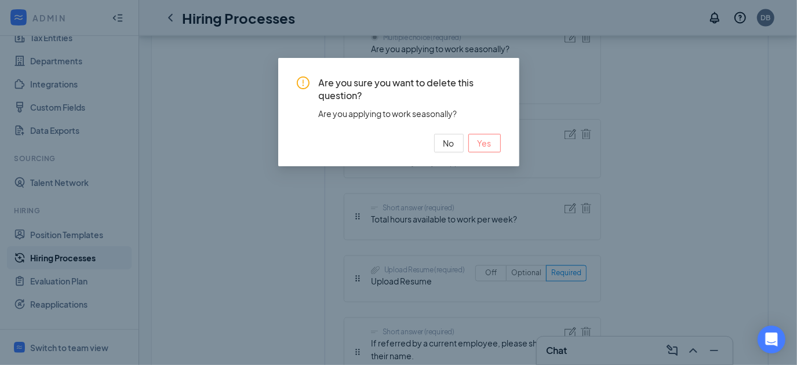
click at [482, 147] on span "Yes" at bounding box center [484, 143] width 14 height 13
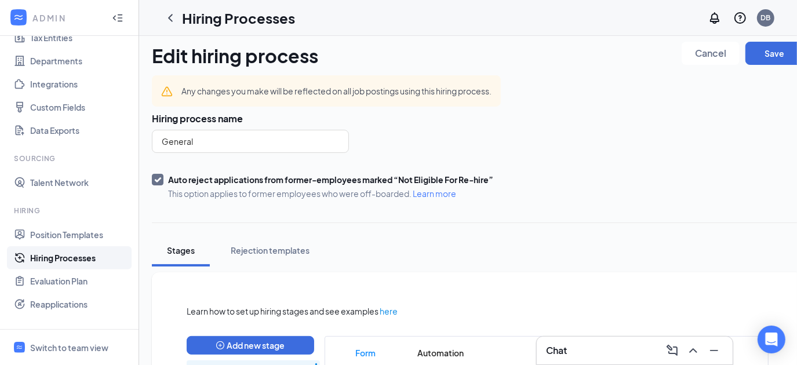
scroll to position [0, 8]
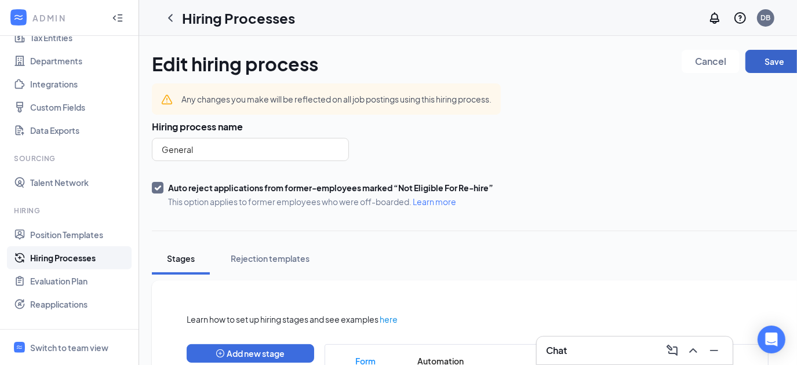
click at [757, 59] on button "Save" at bounding box center [774, 61] width 58 height 23
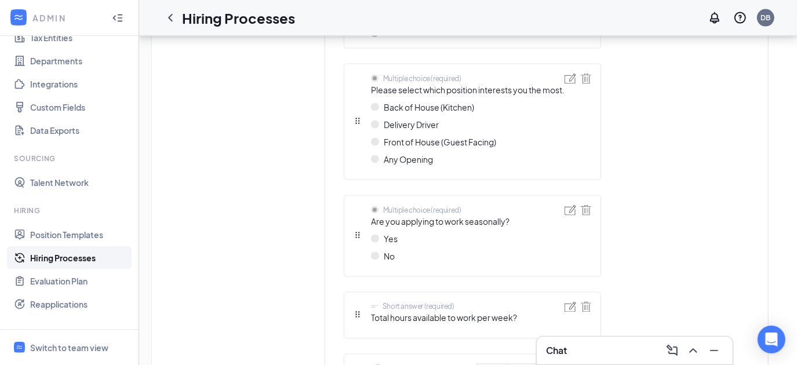
scroll to position [1177, 8]
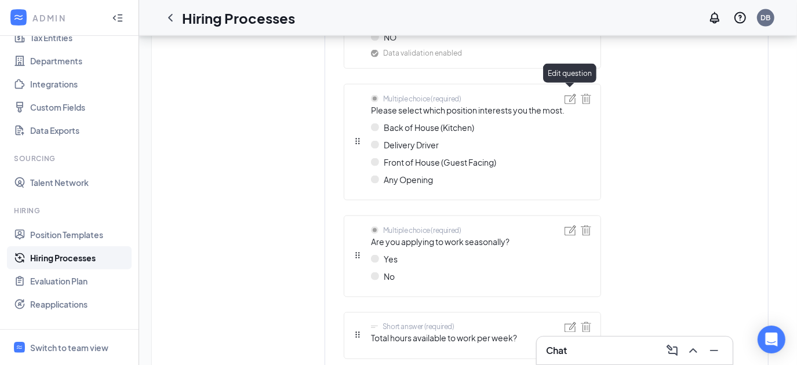
click at [564, 94] on img at bounding box center [570, 99] width 12 height 10
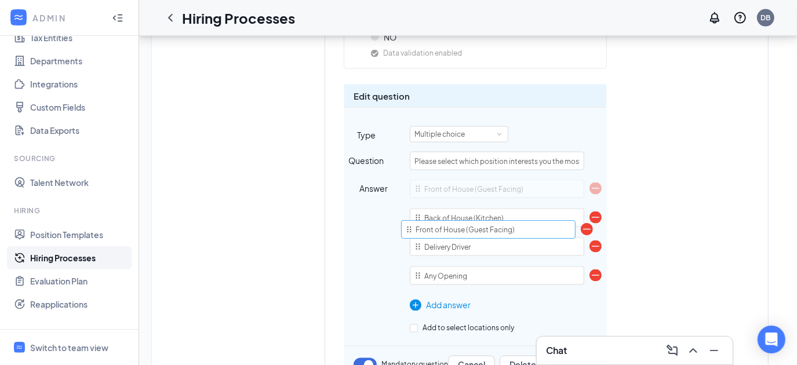
drag, startPoint x: 407, startPoint y: 230, endPoint x: 406, endPoint y: 176, distance: 53.9
click at [410, 180] on div "Back of House (Kitchen) Delivery Driver Front of House (Guest Facing) Any Openi…" at bounding box center [497, 235] width 174 height 110
type input "Front of House (Guest Facing)"
type input "Back of House (Kitchen)"
type input "Delivery Driver"
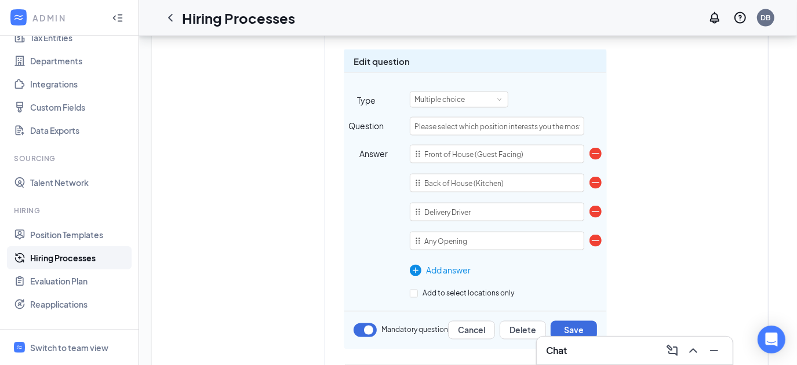
scroll to position [1212, 8]
click at [561, 320] on button "Save" at bounding box center [573, 329] width 46 height 19
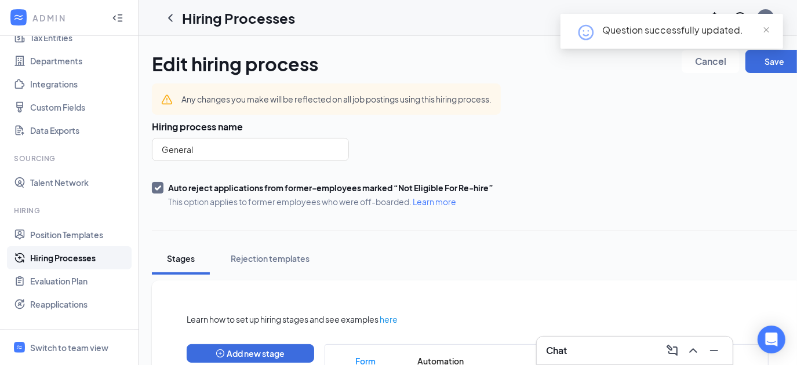
scroll to position [0, 1]
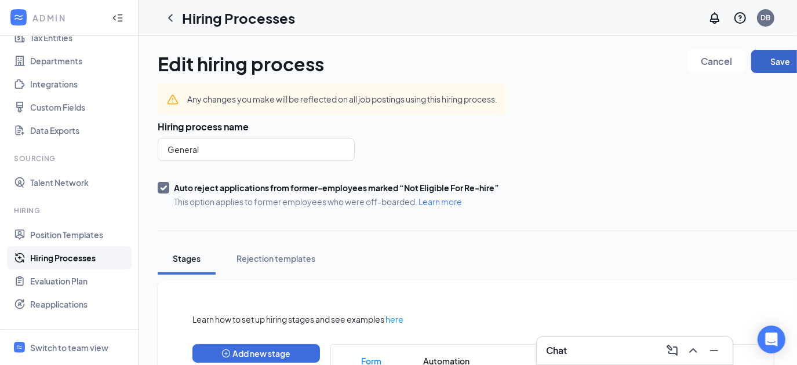
click at [764, 64] on button "Save" at bounding box center [780, 61] width 58 height 23
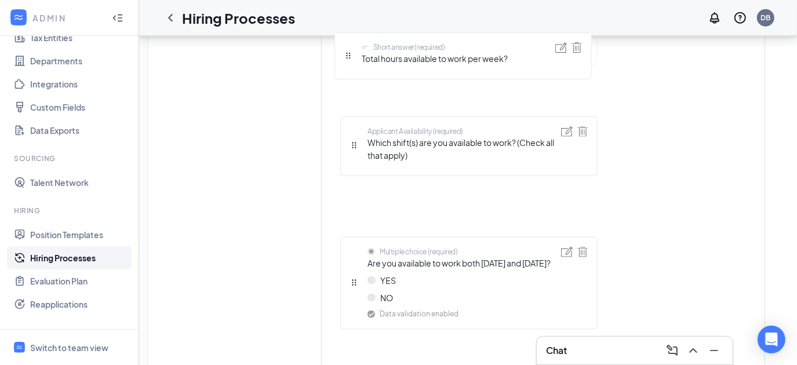
scroll to position [1034, 8]
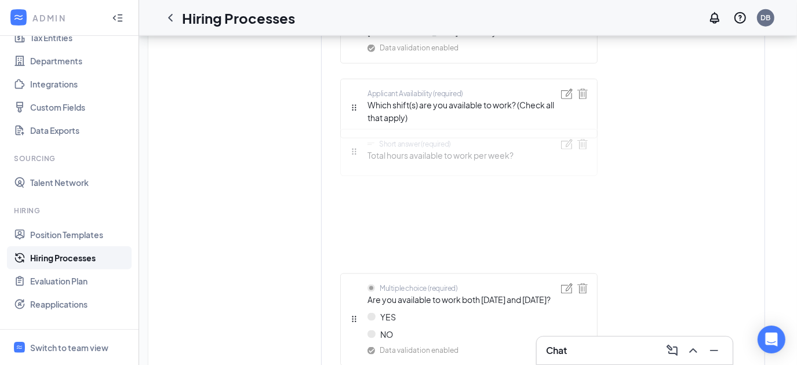
drag, startPoint x: 345, startPoint y: 145, endPoint x: 351, endPoint y: 182, distance: 37.5
click at [351, 182] on div "Short answer (required) First name Short answer (required) Last name Telephone …" at bounding box center [468, 223] width 257 height 1672
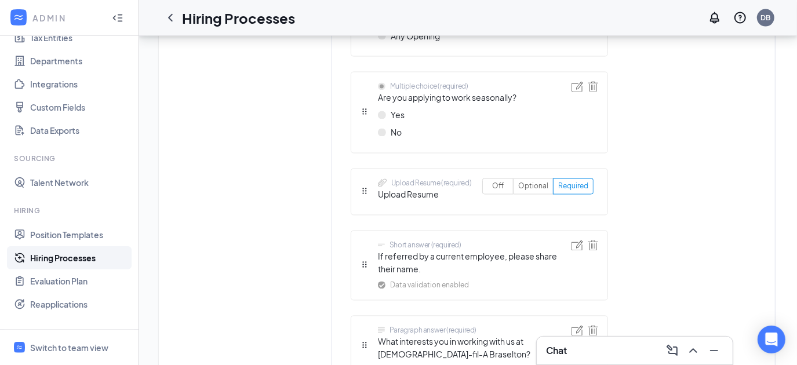
scroll to position [1382, 8]
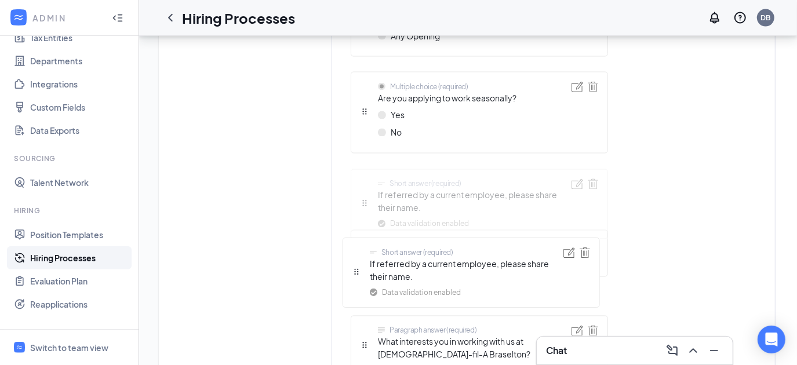
drag, startPoint x: 358, startPoint y: 272, endPoint x: 353, endPoint y: 187, distance: 85.3
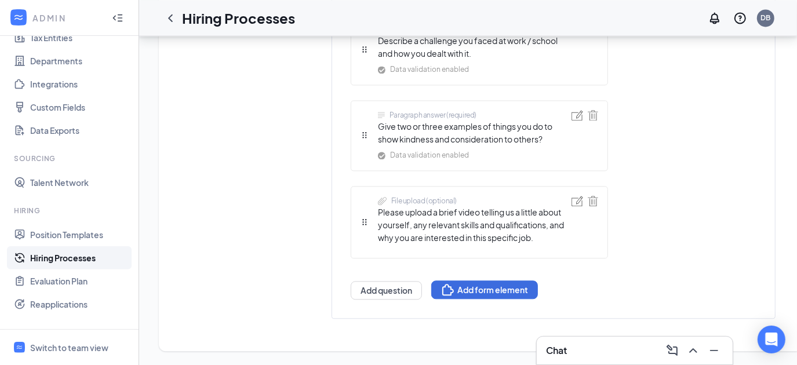
scroll to position [1772, 8]
click at [571, 196] on img at bounding box center [577, 201] width 12 height 10
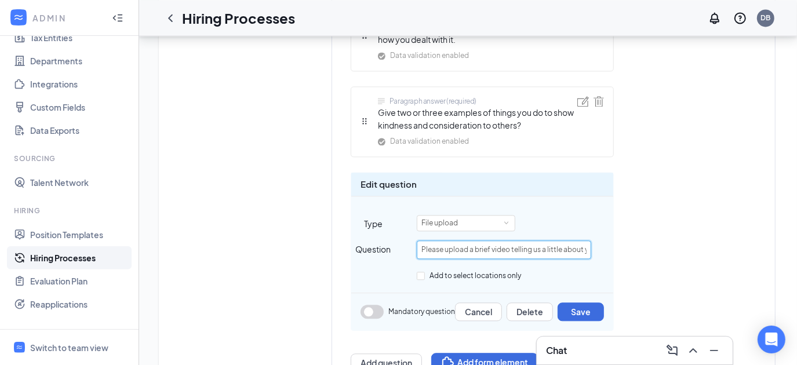
click at [487, 240] on input "Please upload a brief video telling us a little about yourself, any relevant sk…" at bounding box center [504, 249] width 174 height 19
type input "Please upload a brief video telling us a little about yourself, any relevant sk…"
click at [570, 302] on button "Save" at bounding box center [580, 311] width 46 height 19
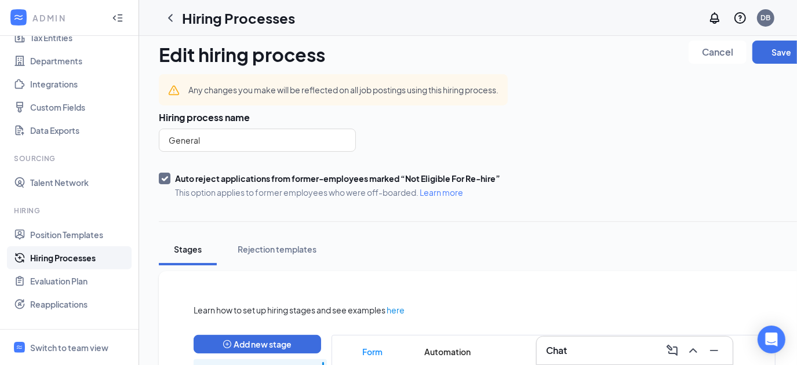
scroll to position [0, 8]
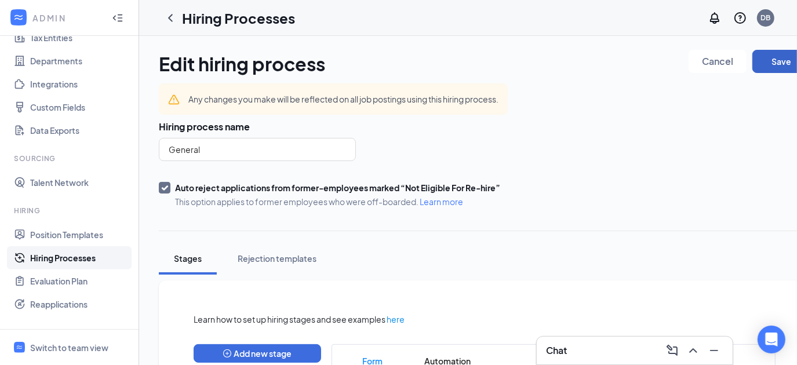
click at [766, 64] on button "Save" at bounding box center [781, 61] width 58 height 23
click at [167, 14] on icon "ChevronLeft" at bounding box center [170, 18] width 14 height 14
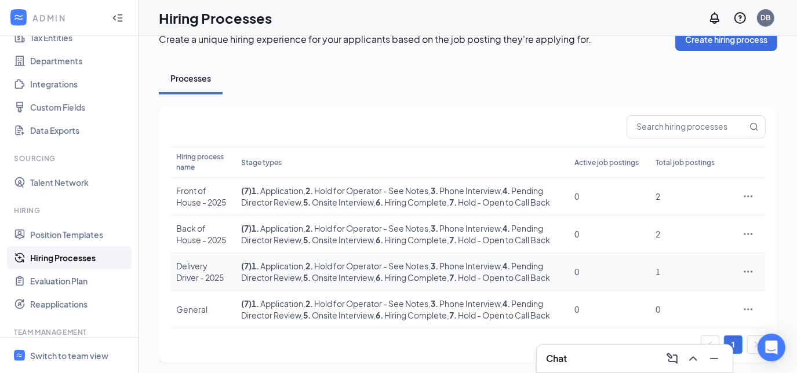
scroll to position [25, 0]
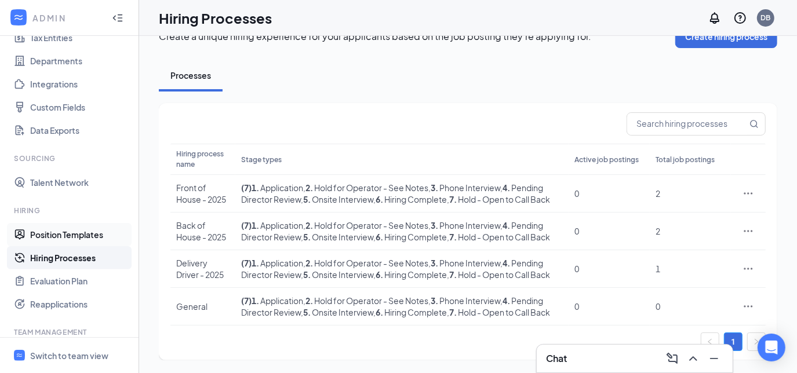
click at [71, 234] on link "Position Templates" at bounding box center [79, 234] width 99 height 23
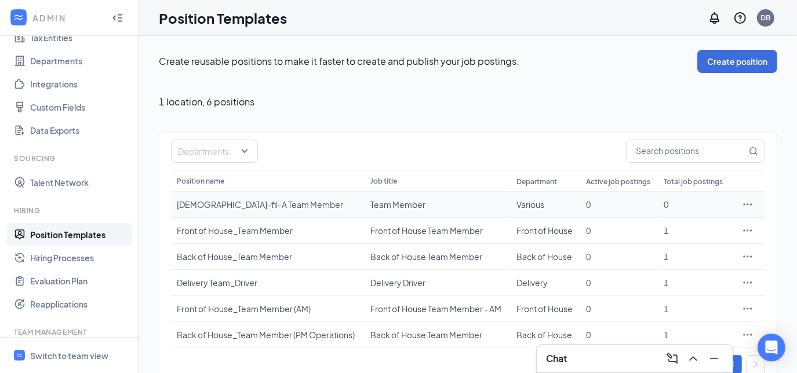
click at [747, 204] on icon "Ellipses" at bounding box center [747, 204] width 9 height 2
click at [662, 279] on span "View job postings" at bounding box center [677, 281] width 66 height 10
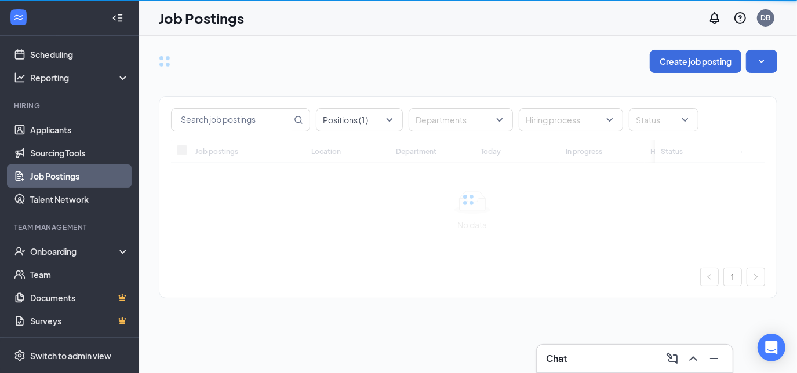
scroll to position [51, 0]
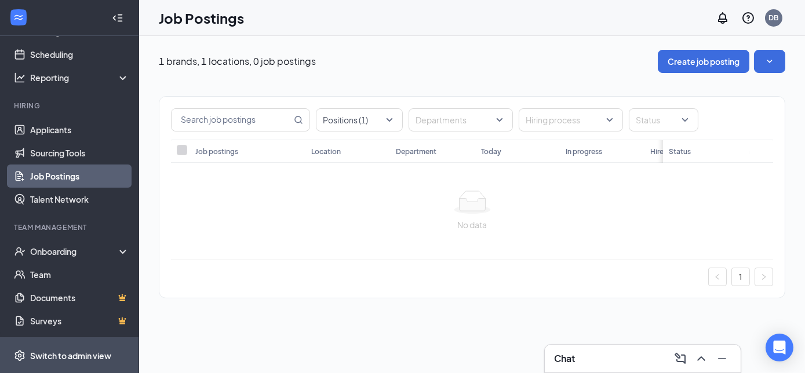
click at [67, 357] on div "Switch to admin view" at bounding box center [70, 356] width 81 height 12
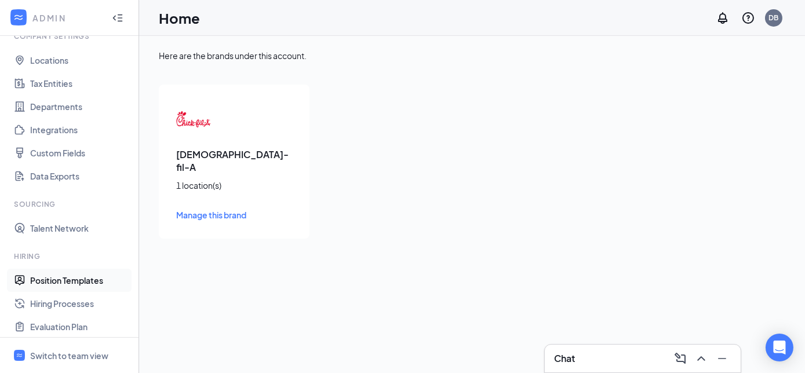
click at [75, 279] on link "Position Templates" at bounding box center [79, 280] width 99 height 23
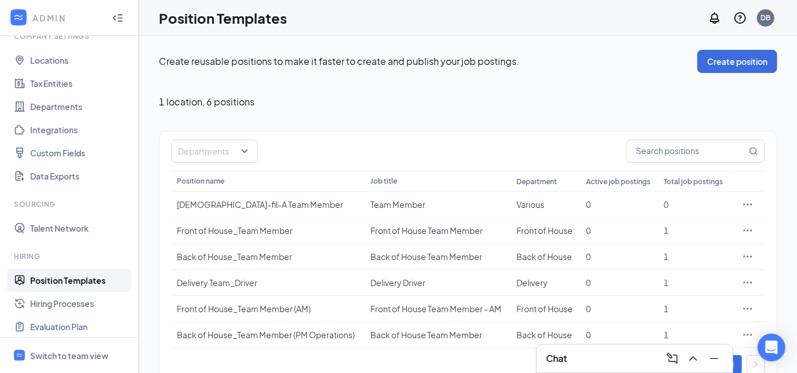
click at [75, 279] on link "Position Templates" at bounding box center [79, 280] width 99 height 23
click at [754, 203] on div at bounding box center [747, 205] width 23 height 12
click at [746, 204] on icon "Ellipses" at bounding box center [748, 205] width 12 height 12
click at [654, 229] on span "Edit" at bounding box center [651, 227] width 15 height 10
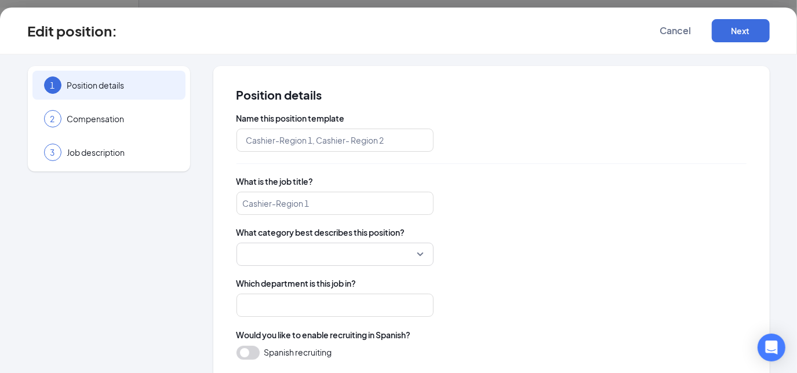
type input "[DEMOGRAPHIC_DATA]-fil-A Team Member"
type input "Team Member"
type input "Various"
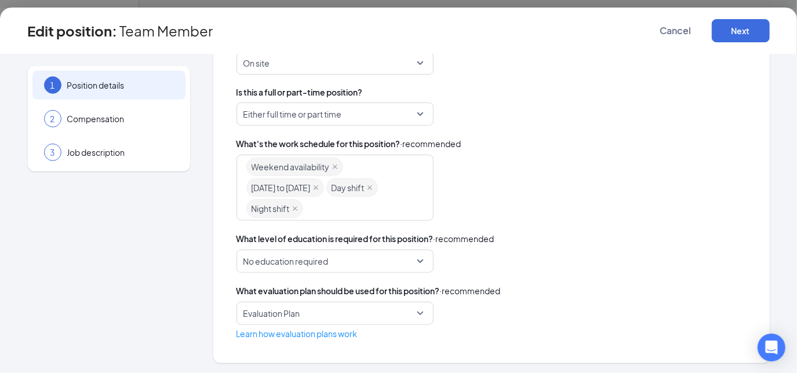
scroll to position [391, 0]
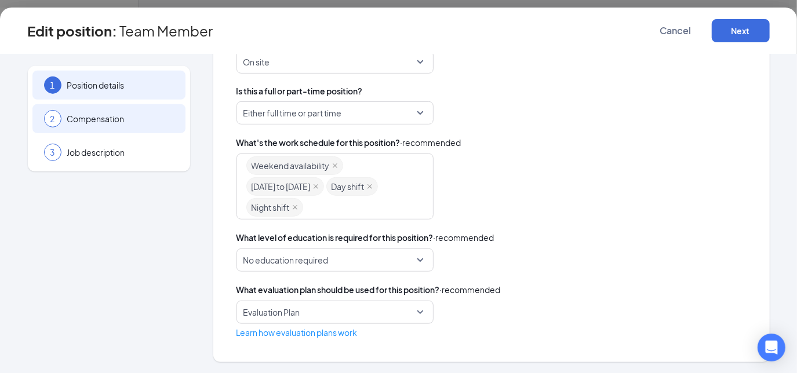
click at [116, 120] on span "Compensation" at bounding box center [120, 119] width 107 height 12
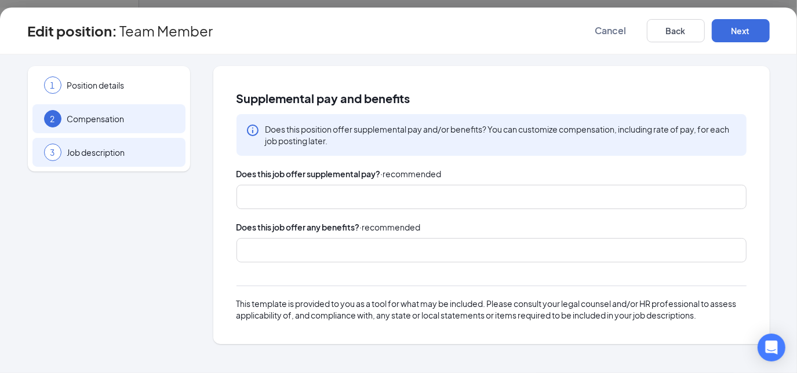
click at [97, 148] on span "Job description" at bounding box center [120, 153] width 107 height 12
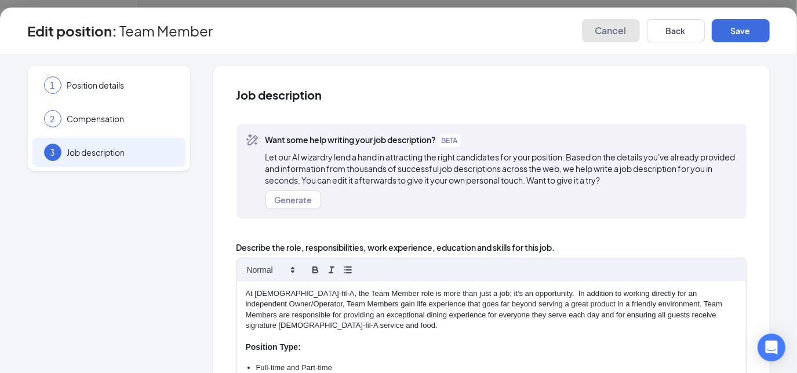
click at [619, 29] on span "Cancel" at bounding box center [610, 31] width 31 height 12
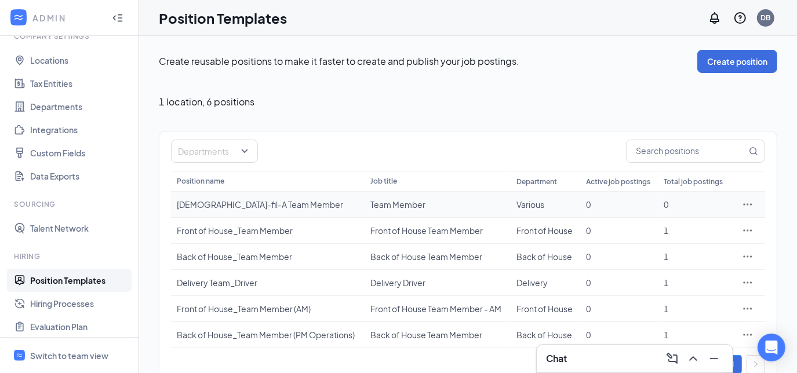
click at [748, 200] on icon "Ellipses" at bounding box center [748, 205] width 12 height 12
click at [217, 199] on div "[DEMOGRAPHIC_DATA]-fil-A Team Member" at bounding box center [268, 205] width 183 height 12
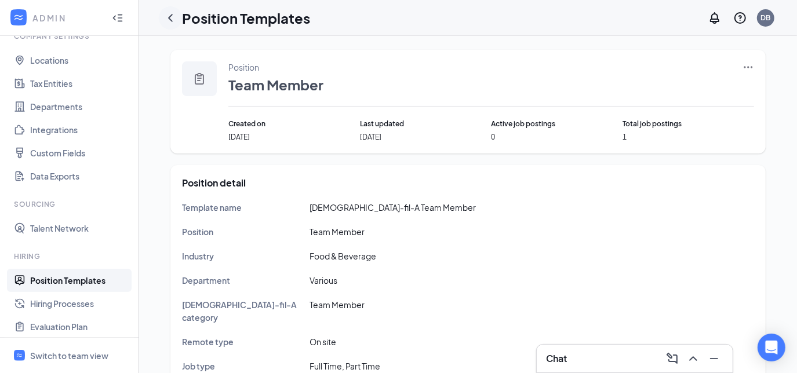
click at [170, 18] on icon "ChevronLeft" at bounding box center [170, 18] width 14 height 14
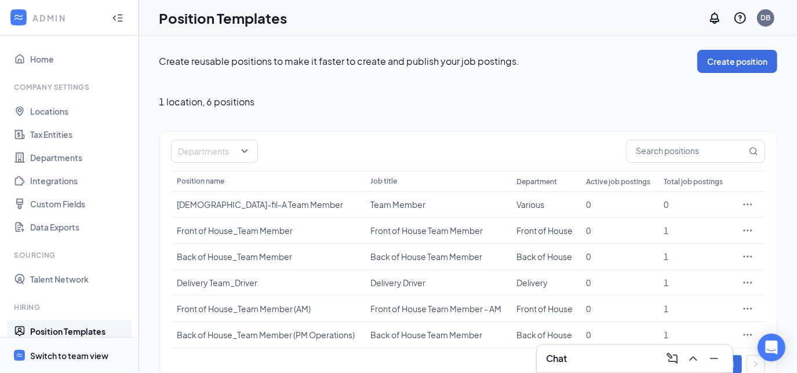
click at [52, 358] on div "Switch to team view" at bounding box center [69, 356] width 78 height 12
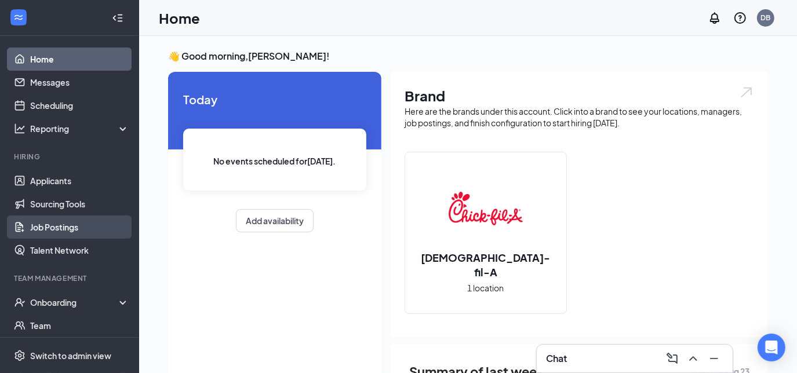
click at [62, 225] on link "Job Postings" at bounding box center [79, 227] width 99 height 23
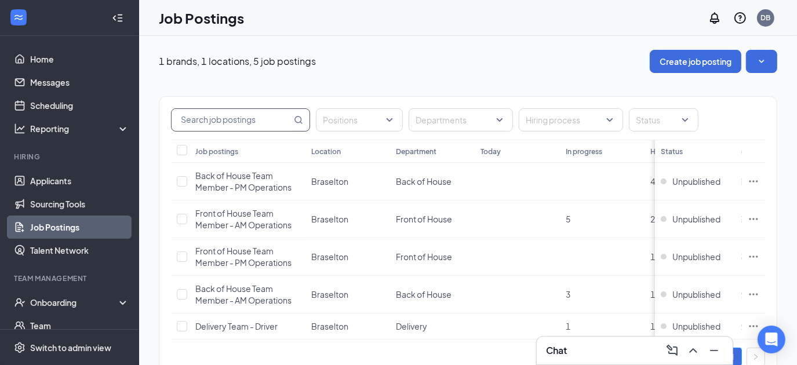
click at [255, 120] on input "text" at bounding box center [232, 120] width 120 height 22
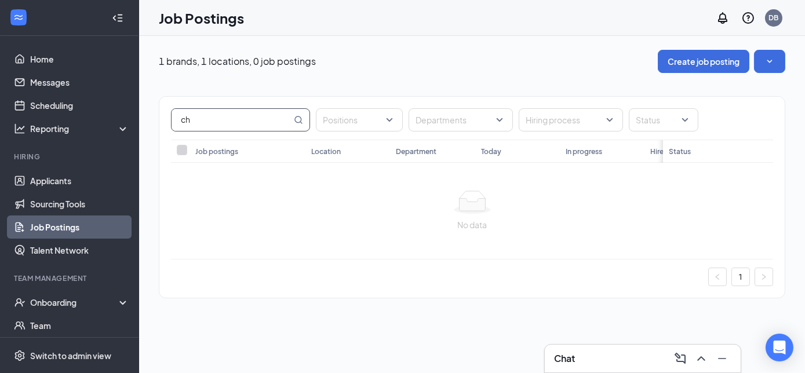
type input "c"
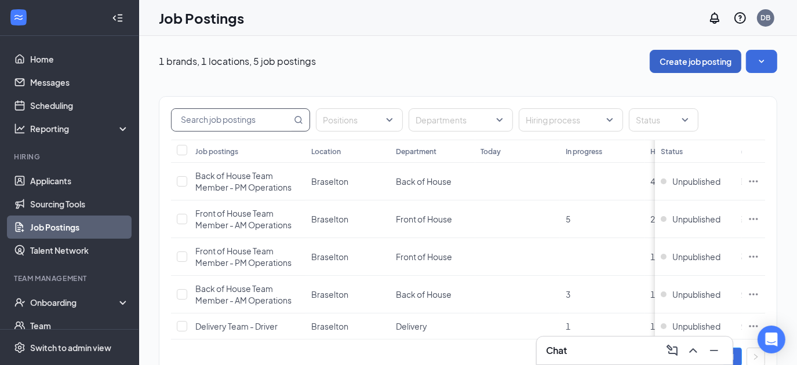
click at [689, 65] on button "Create job posting" at bounding box center [696, 61] width 92 height 23
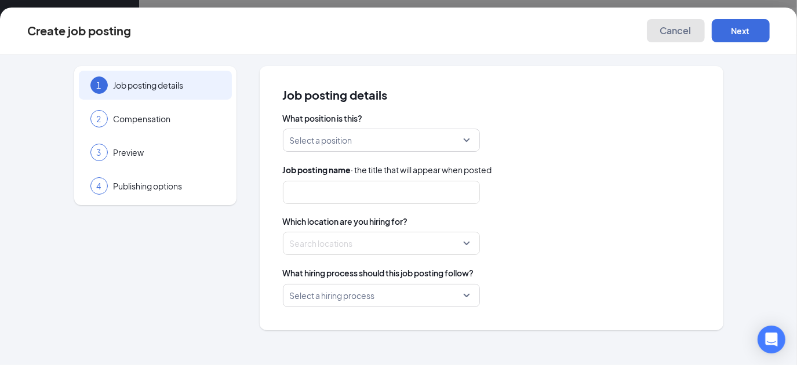
click at [667, 25] on span "Cancel" at bounding box center [675, 31] width 31 height 12
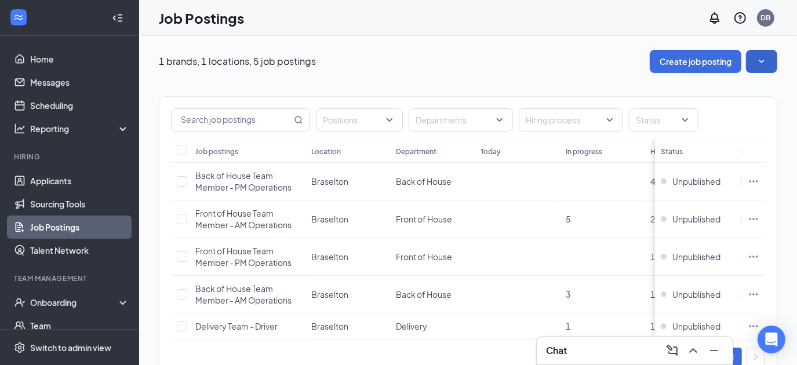
click at [777, 61] on button "button" at bounding box center [761, 61] width 31 height 23
click at [486, 86] on div "Positions Departments Hiring process Status Job postings Location Department [D…" at bounding box center [468, 231] width 618 height 317
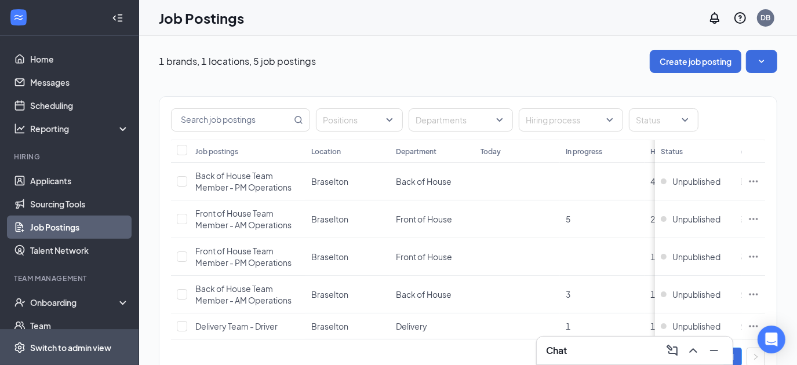
click at [62, 349] on div "Switch to admin view" at bounding box center [70, 348] width 81 height 12
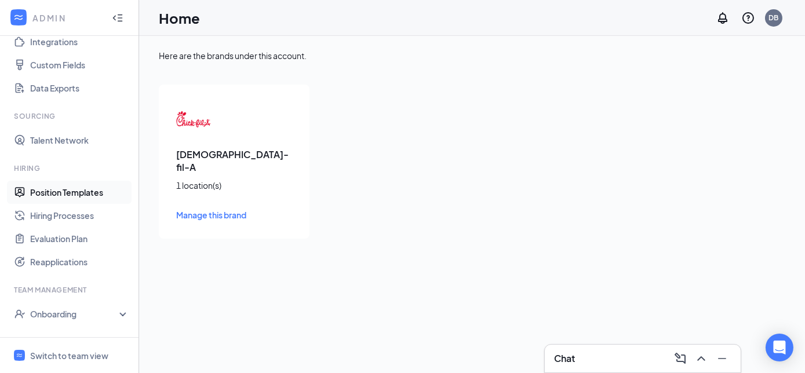
scroll to position [207, 0]
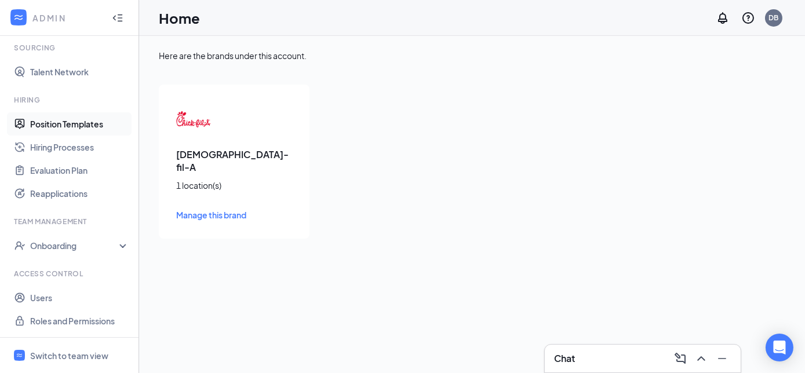
click at [79, 118] on link "Position Templates" at bounding box center [79, 123] width 99 height 23
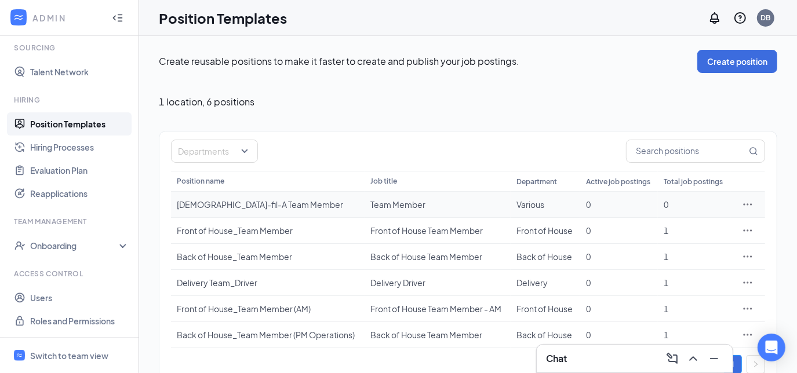
click at [751, 203] on icon "Ellipses" at bounding box center [748, 205] width 12 height 12
click at [683, 281] on span "View job postings" at bounding box center [677, 281] width 66 height 10
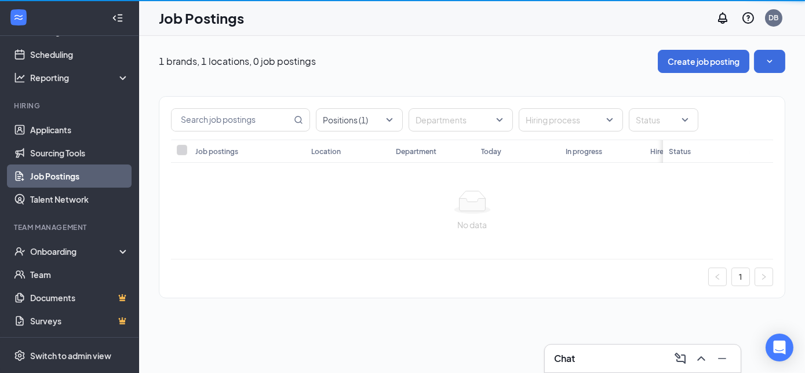
scroll to position [51, 0]
click at [683, 281] on div "1 brands, 1 locations, 0 job postings Create job posting Positions (1) Departme…" at bounding box center [472, 204] width 666 height 337
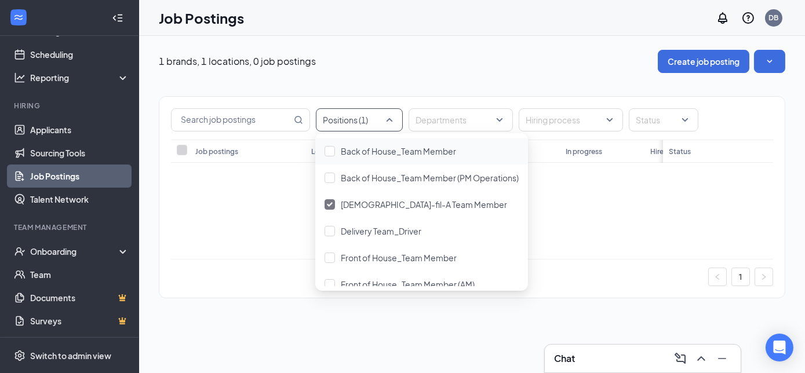
click at [389, 121] on div "Positions (1)" at bounding box center [359, 119] width 87 height 23
click at [596, 210] on div at bounding box center [472, 202] width 584 height 23
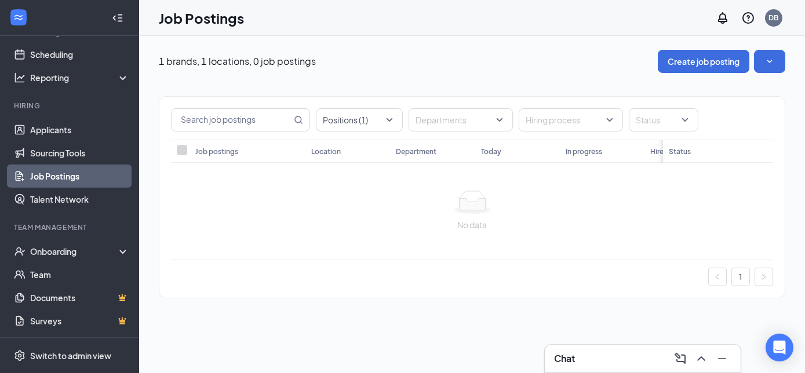
click at [183, 148] on span at bounding box center [182, 150] width 10 height 10
click at [285, 126] on input "text" at bounding box center [232, 120] width 120 height 22
click at [765, 59] on icon "SmallChevronDown" at bounding box center [770, 62] width 12 height 12
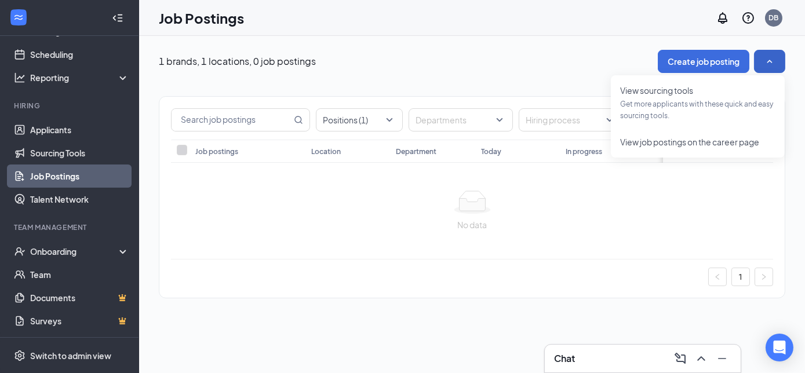
click at [765, 59] on icon "SmallChevronUp" at bounding box center [770, 62] width 12 height 12
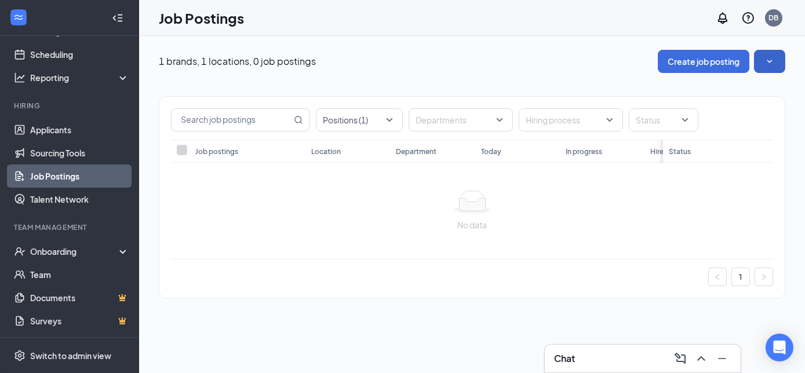
click at [774, 66] on icon "SmallChevronDown" at bounding box center [770, 62] width 12 height 12
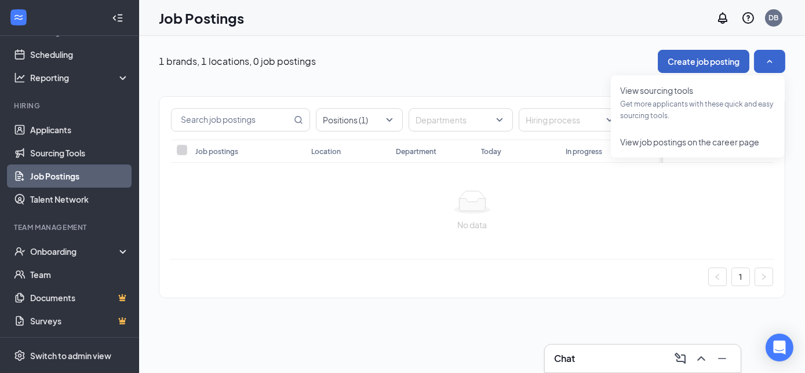
click at [695, 60] on button "Create job posting" at bounding box center [704, 61] width 92 height 23
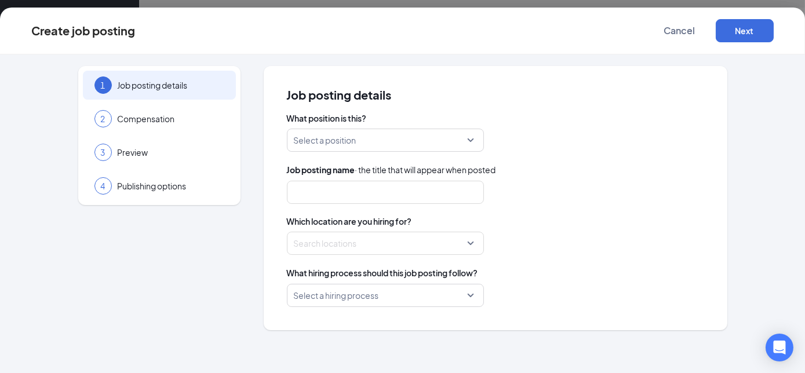
click at [475, 137] on div "Select a position" at bounding box center [385, 140] width 197 height 23
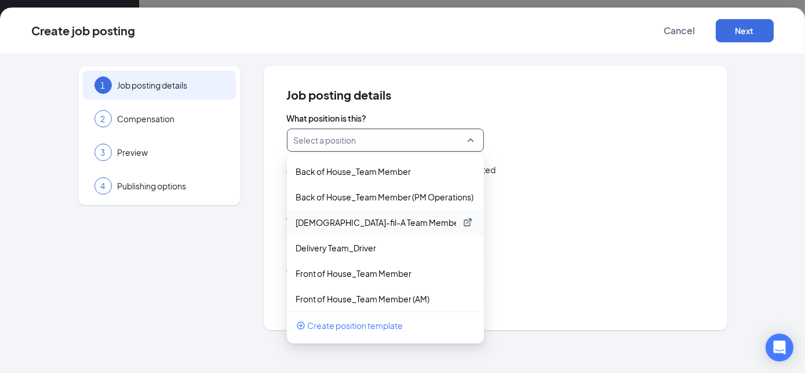
click at [355, 218] on p "[DEMOGRAPHIC_DATA]-fil-A Team Member" at bounding box center [376, 223] width 160 height 12
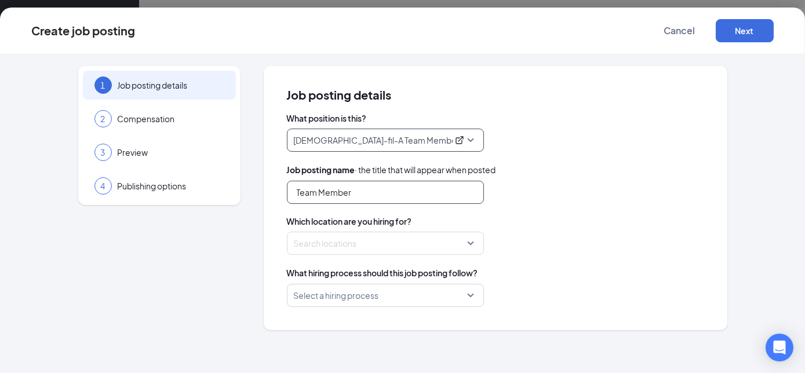
click at [293, 192] on input "Team Member" at bounding box center [385, 192] width 197 height 23
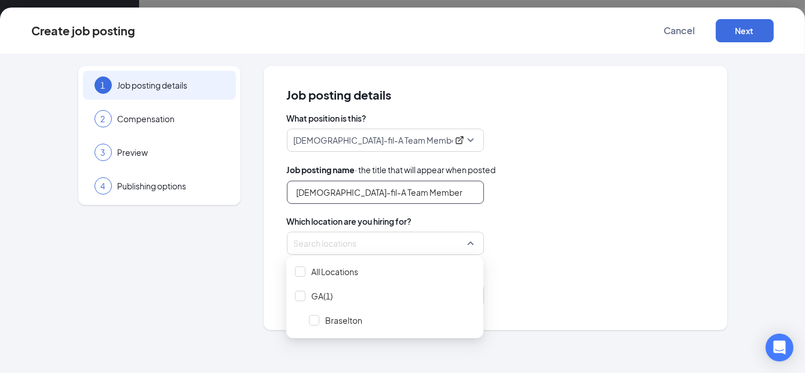
click at [311, 237] on div at bounding box center [381, 243] width 175 height 19
type input "[DEMOGRAPHIC_DATA]-fil-A Team Member"
click at [301, 271] on div at bounding box center [300, 272] width 10 height 10
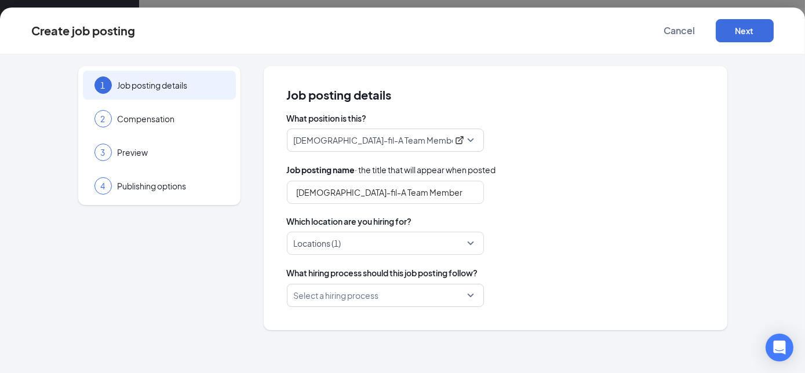
click at [594, 209] on div "What position is this? [DEMOGRAPHIC_DATA]-fil-A Team Member 205294 170085 17445…" at bounding box center [495, 209] width 417 height 195
click at [332, 294] on input "search" at bounding box center [381, 295] width 175 height 22
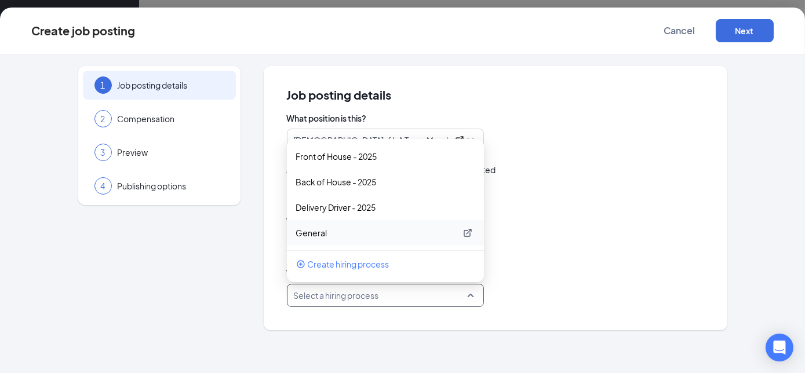
click at [319, 232] on p "General" at bounding box center [376, 233] width 160 height 12
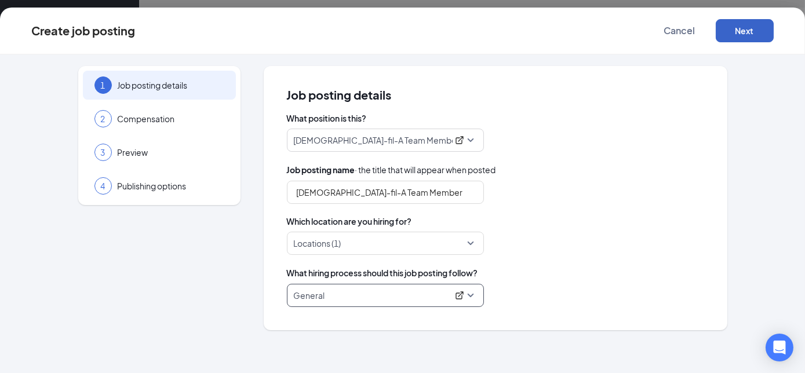
click at [747, 29] on button "Next" at bounding box center [745, 30] width 58 height 23
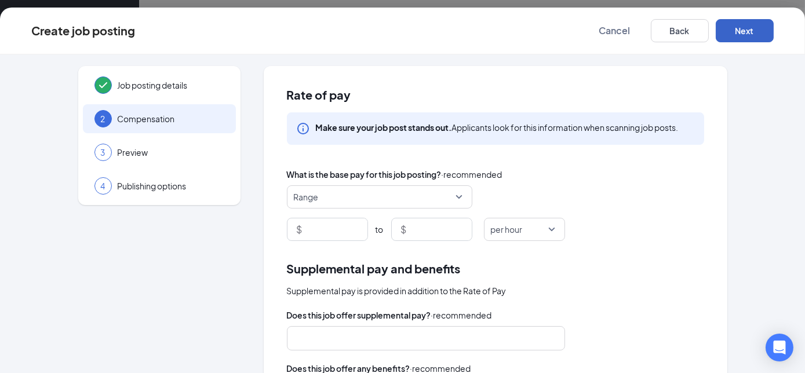
click at [452, 196] on span "Range" at bounding box center [380, 197] width 172 height 22
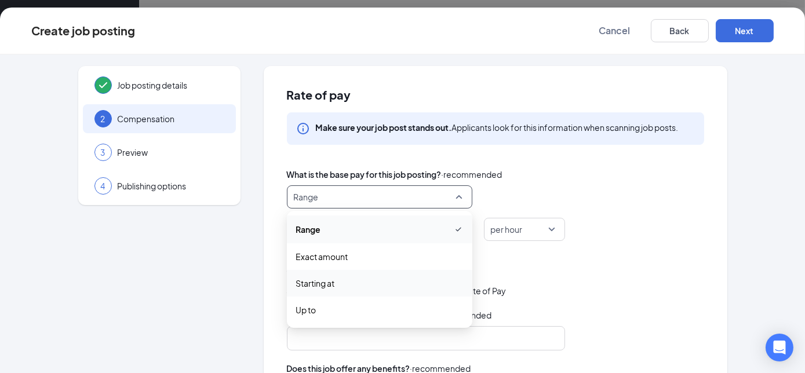
click at [329, 279] on span "Starting at" at bounding box center [315, 283] width 39 height 13
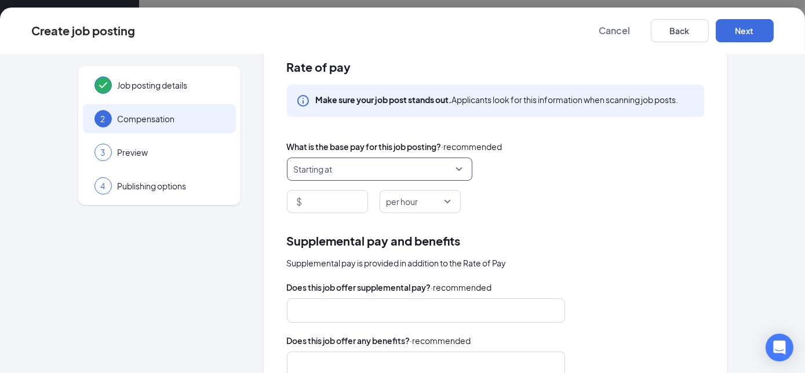
scroll to position [30, 0]
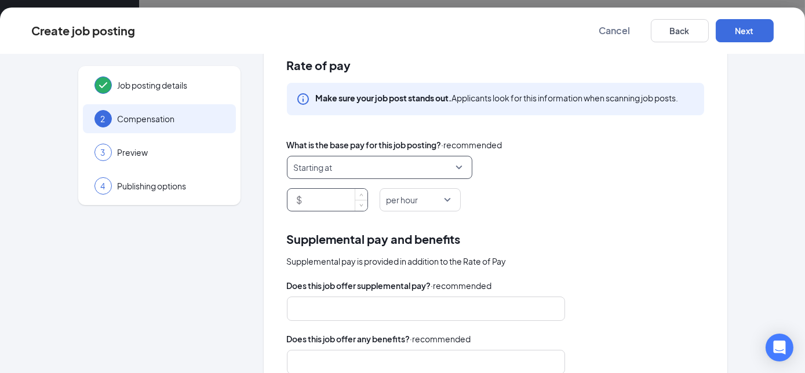
click at [342, 200] on input at bounding box center [336, 200] width 63 height 22
type input "10"
click at [607, 209] on div "$ 10 per hour" at bounding box center [495, 199] width 417 height 23
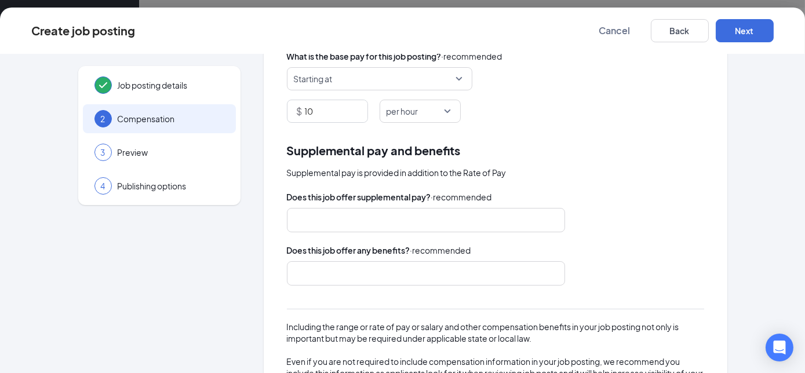
scroll to position [133, 0]
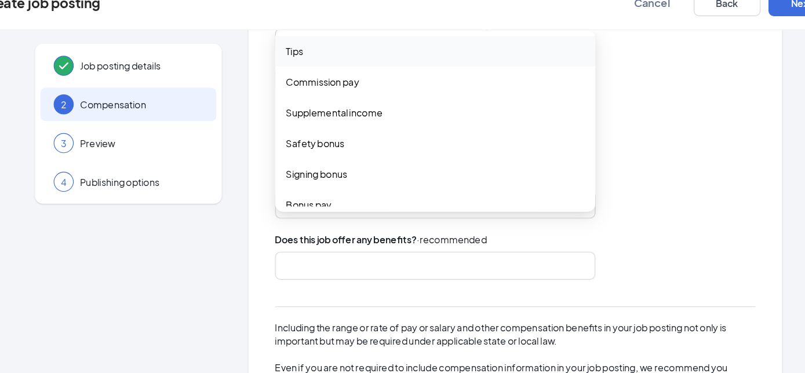
click at [386, 207] on div at bounding box center [420, 205] width 247 height 19
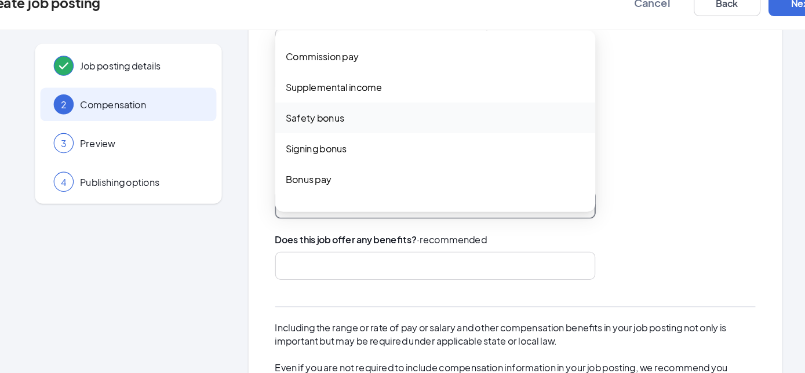
scroll to position [0, 0]
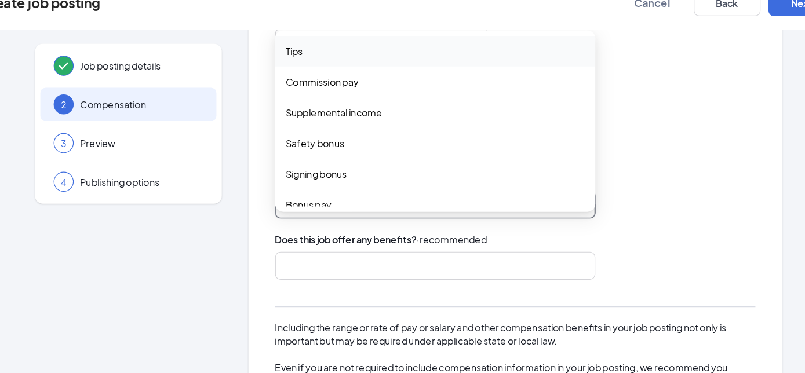
click at [302, 76] on span "Tips" at bounding box center [303, 72] width 15 height 13
click at [302, 73] on span "Tips" at bounding box center [303, 73] width 15 height 13
click at [637, 168] on div "Supplemental pay and benefits Supplemental pay is provided in addition to the R…" at bounding box center [495, 280] width 417 height 307
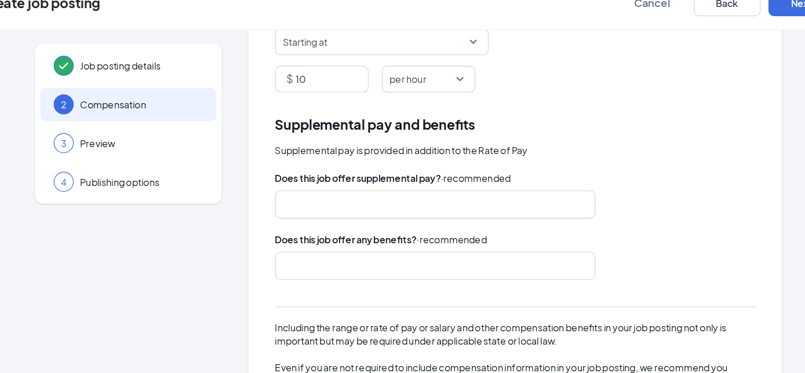
click at [358, 208] on div at bounding box center [420, 205] width 247 height 19
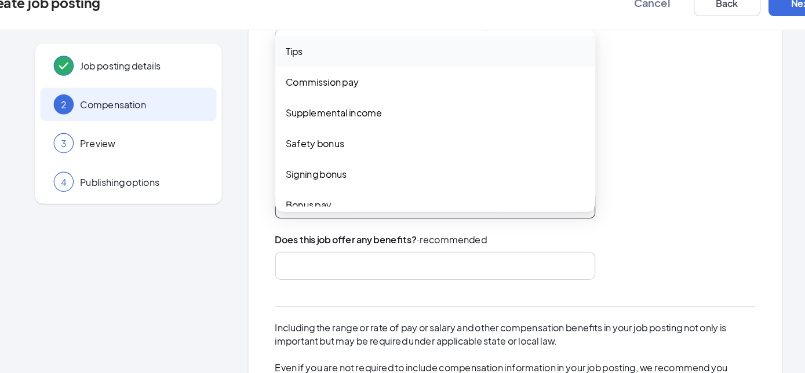
click at [297, 73] on span "Tips" at bounding box center [303, 72] width 15 height 13
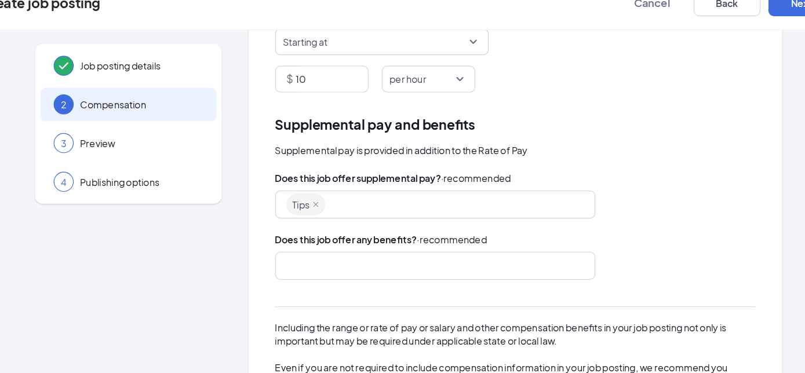
click at [634, 136] on div "Supplemental pay and benefits" at bounding box center [495, 136] width 417 height 18
click at [363, 206] on div "Tips tips commission_pay supplemental_income Tips Commission pay Supplemental i…" at bounding box center [426, 206] width 278 height 24
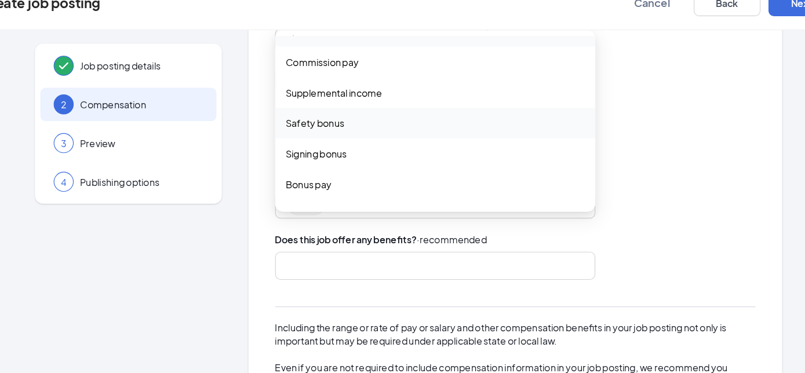
scroll to position [39, 0]
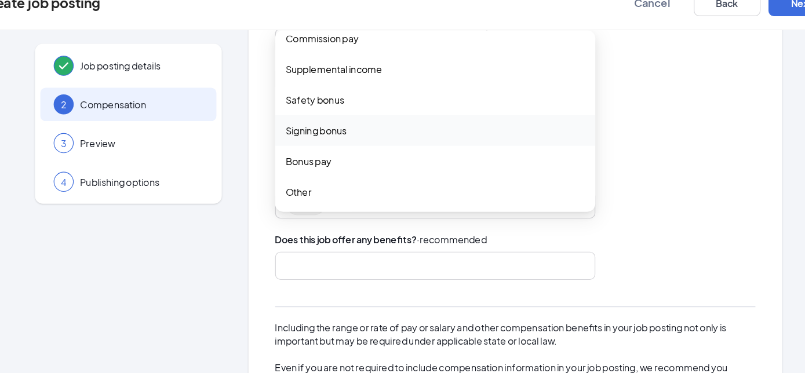
click at [657, 162] on div "Supplemental pay is provided in addition to the Rate of Pay" at bounding box center [495, 158] width 417 height 13
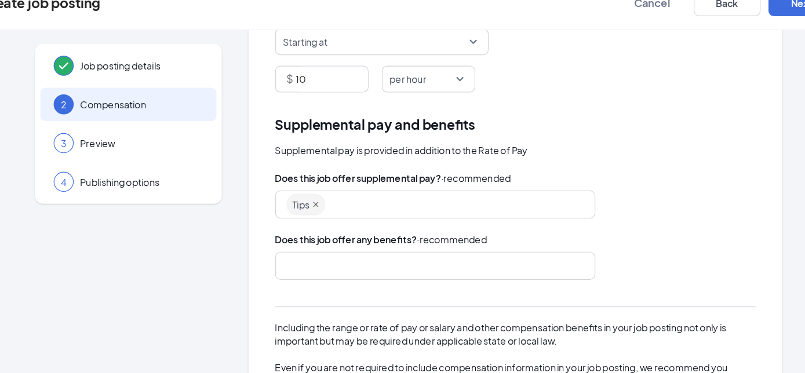
click at [319, 205] on icon "close" at bounding box center [322, 206] width 6 height 6
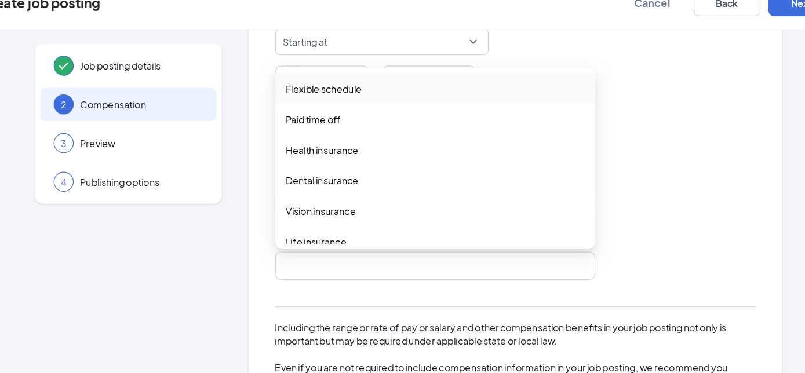
click at [385, 256] on div at bounding box center [420, 259] width 247 height 19
click at [341, 105] on span "Flexible schedule" at bounding box center [329, 105] width 66 height 13
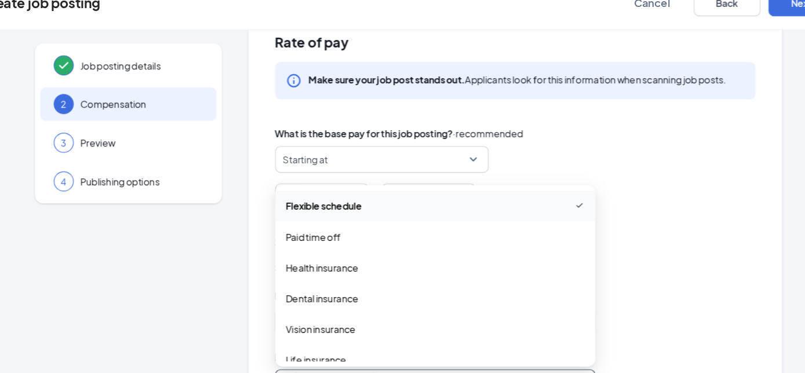
scroll to position [0, 0]
click at [601, 228] on div "Rate of pay Make sure your job post stands out. Applicants look for this inform…" at bounding box center [496, 298] width 464 height 524
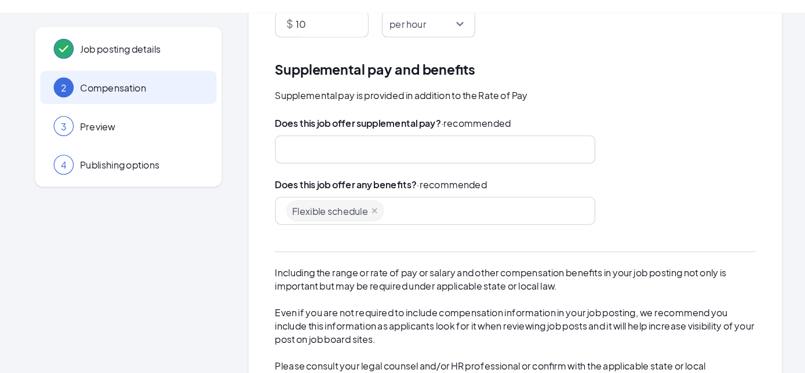
scroll to position [165, 0]
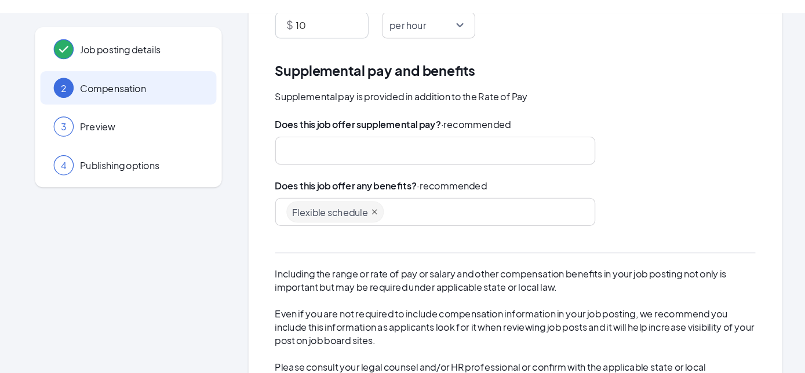
click at [370, 224] on icon "close" at bounding box center [373, 227] width 6 height 6
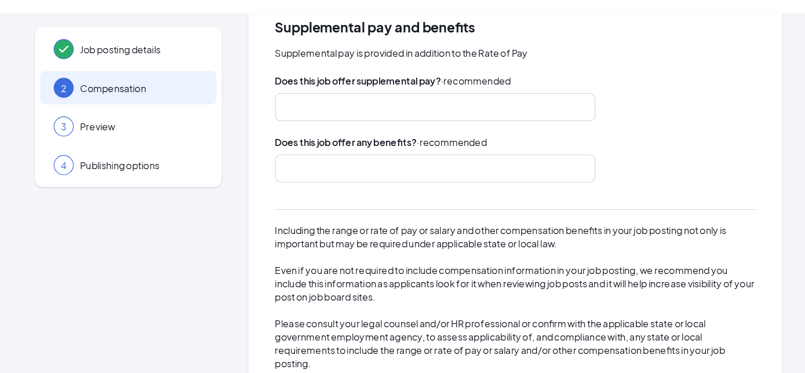
scroll to position [227, 0]
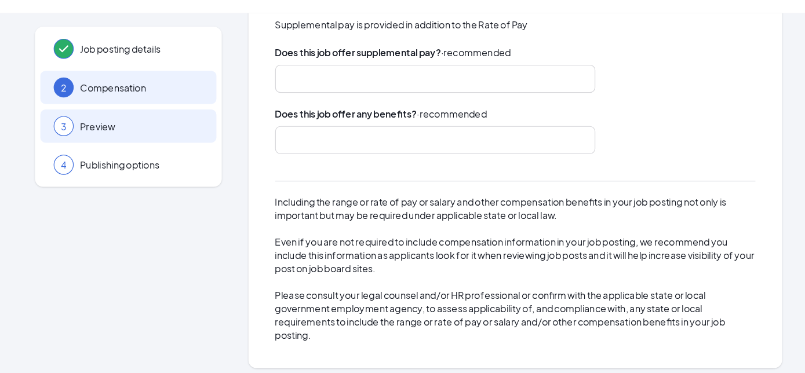
click at [162, 152] on span "Preview" at bounding box center [171, 153] width 107 height 12
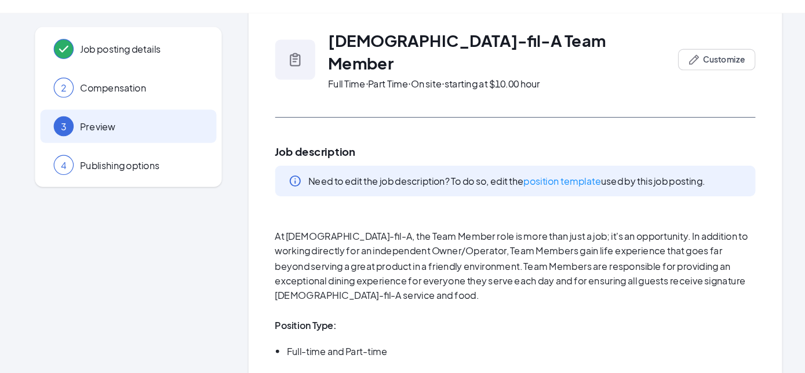
scroll to position [0, 0]
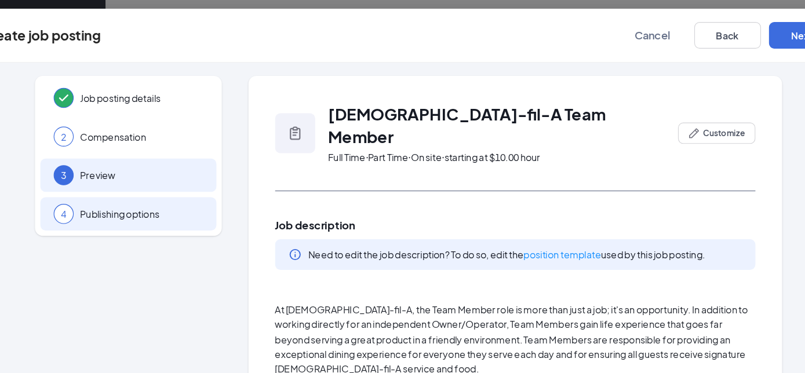
click at [181, 189] on span "Publishing options" at bounding box center [171, 186] width 107 height 12
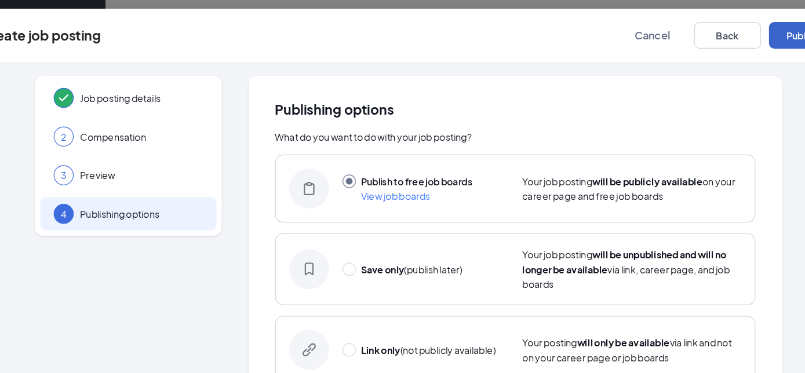
click at [735, 28] on button "Publish" at bounding box center [745, 30] width 58 height 23
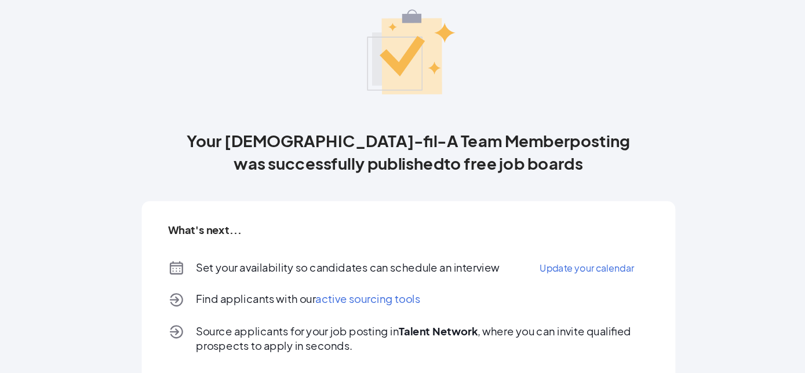
scroll to position [125, 0]
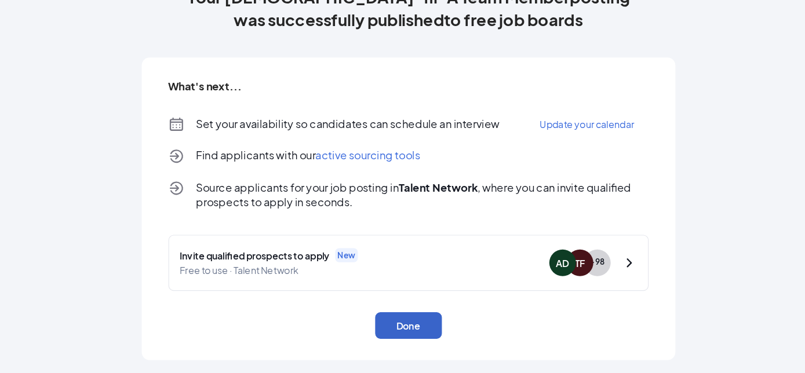
click at [389, 334] on button "Done" at bounding box center [403, 331] width 58 height 23
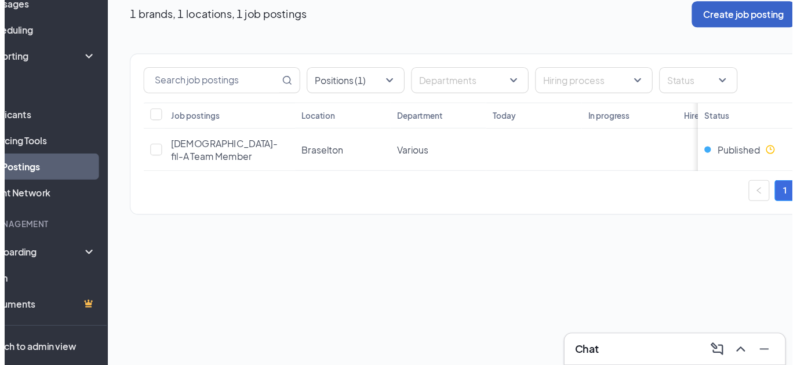
scroll to position [28, 0]
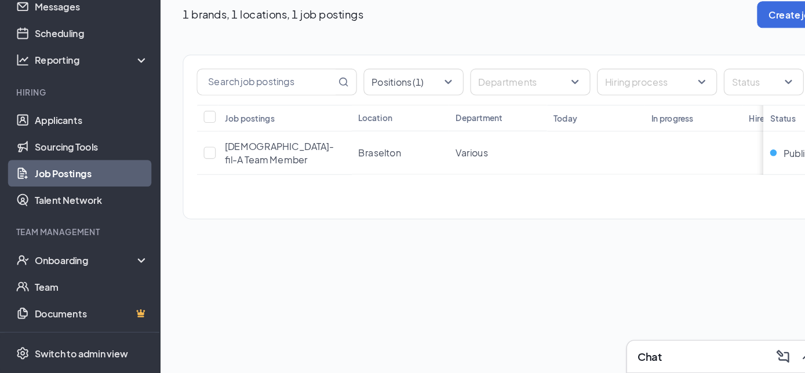
click at [48, 197] on link "Job Postings" at bounding box center [79, 199] width 99 height 23
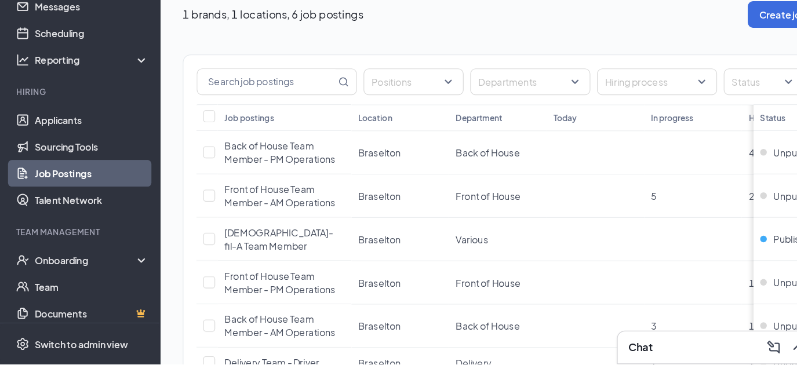
click at [48, 197] on link "Job Postings" at bounding box center [79, 199] width 99 height 23
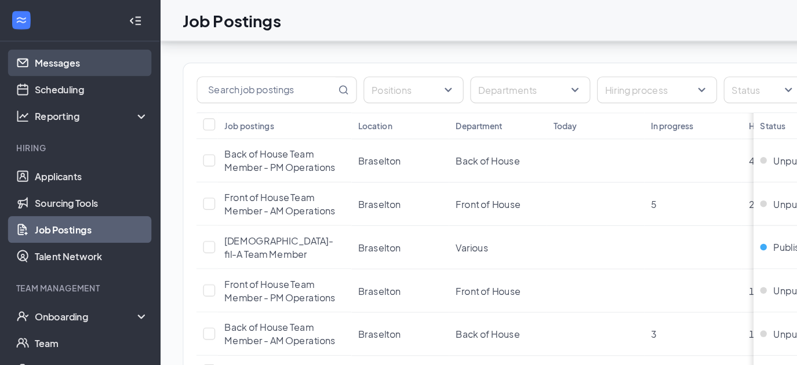
click at [50, 54] on link "Messages" at bounding box center [79, 54] width 99 height 23
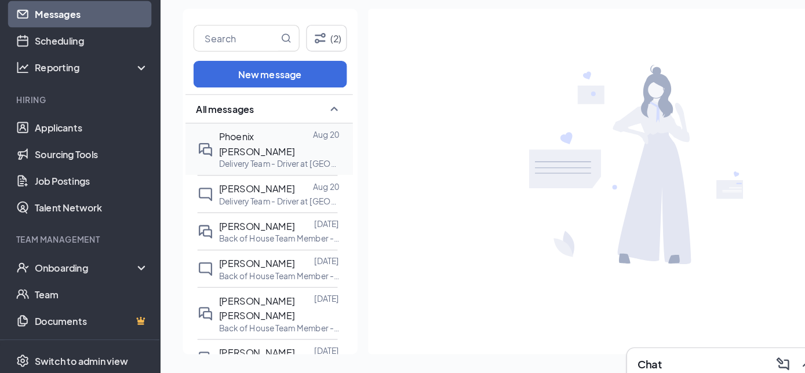
click at [229, 164] on span "Phoenix [PERSON_NAME]" at bounding box center [223, 166] width 66 height 23
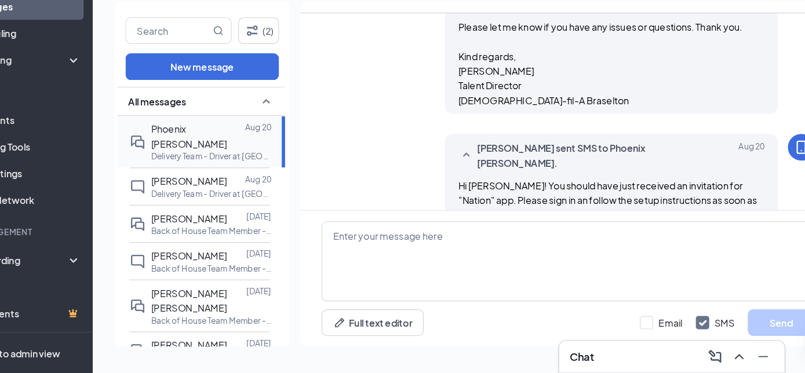
scroll to position [1664, 0]
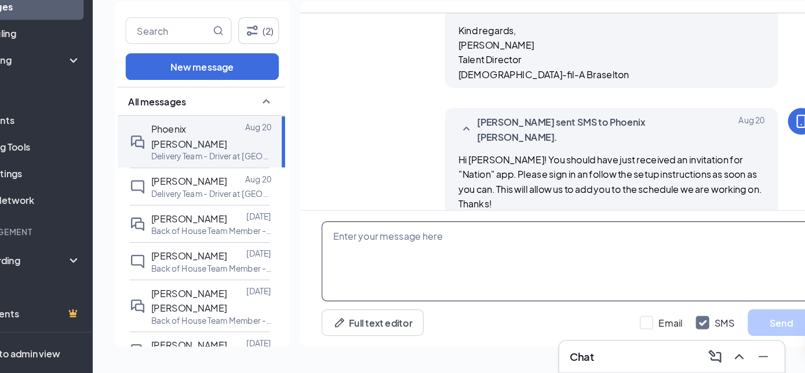
click at [440, 265] on textarea at bounding box center [552, 276] width 428 height 70
click at [456, 254] on textarea "Good morning, [GEOGRAPHIC_DATA]!" at bounding box center [552, 276] width 428 height 70
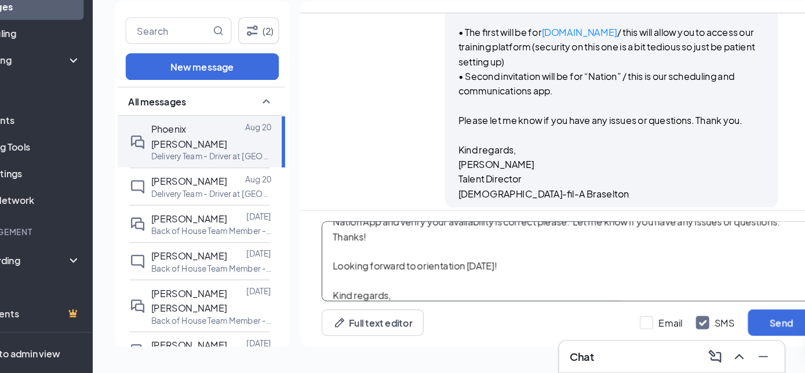
scroll to position [1560, 0]
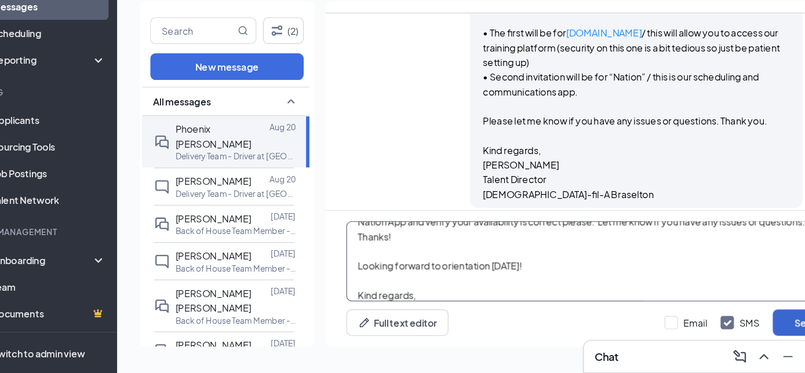
type textarea "Good morning, [GEOGRAPHIC_DATA]! Hope you are doing well [DATE]! Just need you …"
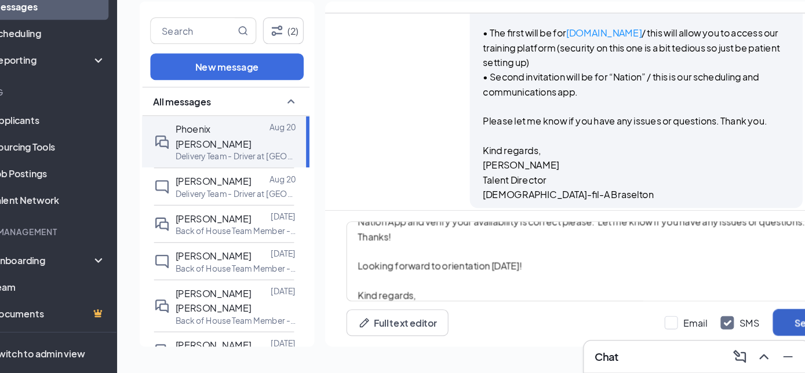
click at [723, 328] on button "Send" at bounding box center [738, 329] width 58 height 23
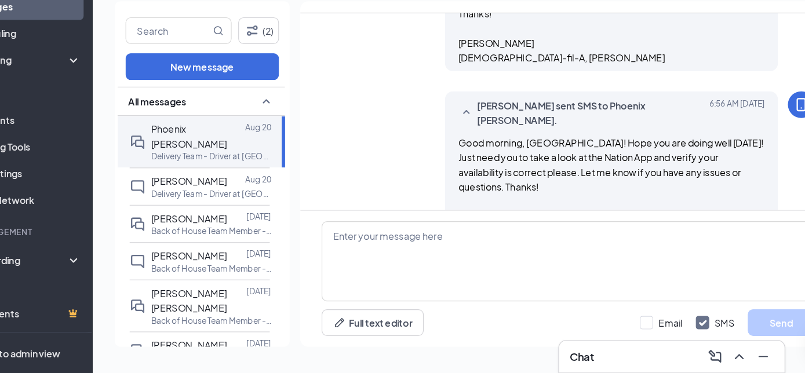
scroll to position [0, 0]
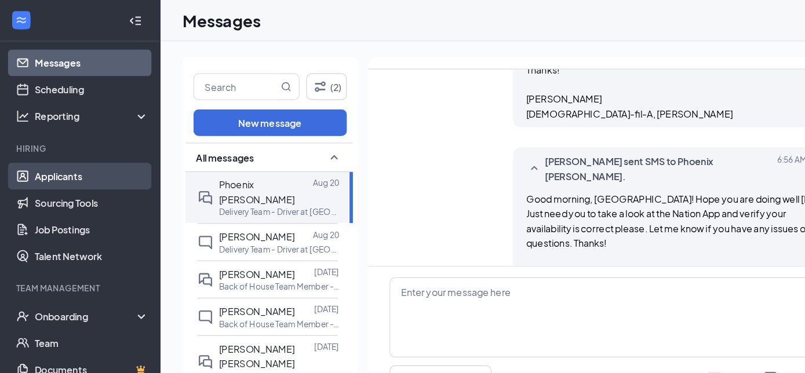
click at [50, 154] on link "Applicants" at bounding box center [79, 152] width 99 height 23
